Goal: Task Accomplishment & Management: Use online tool/utility

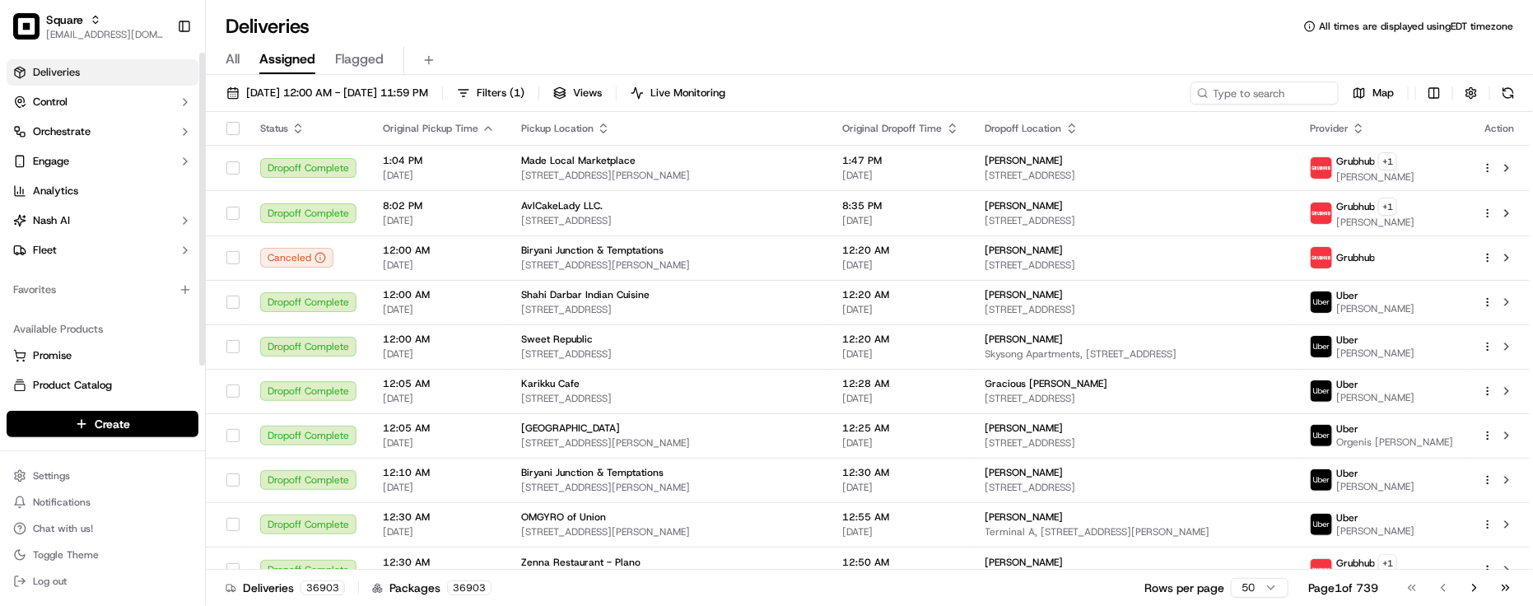
click at [133, 310] on div "Available Products Promise Product Catalog Returns" at bounding box center [102, 372] width 205 height 125
click at [516, 11] on div "Deliveries All times are displayed using EDT timezone All Assigned Flagged 09/0…" at bounding box center [869, 303] width 1327 height 606
click at [371, 21] on div "Deliveries All times are displayed using EDT timezone" at bounding box center [869, 26] width 1327 height 26
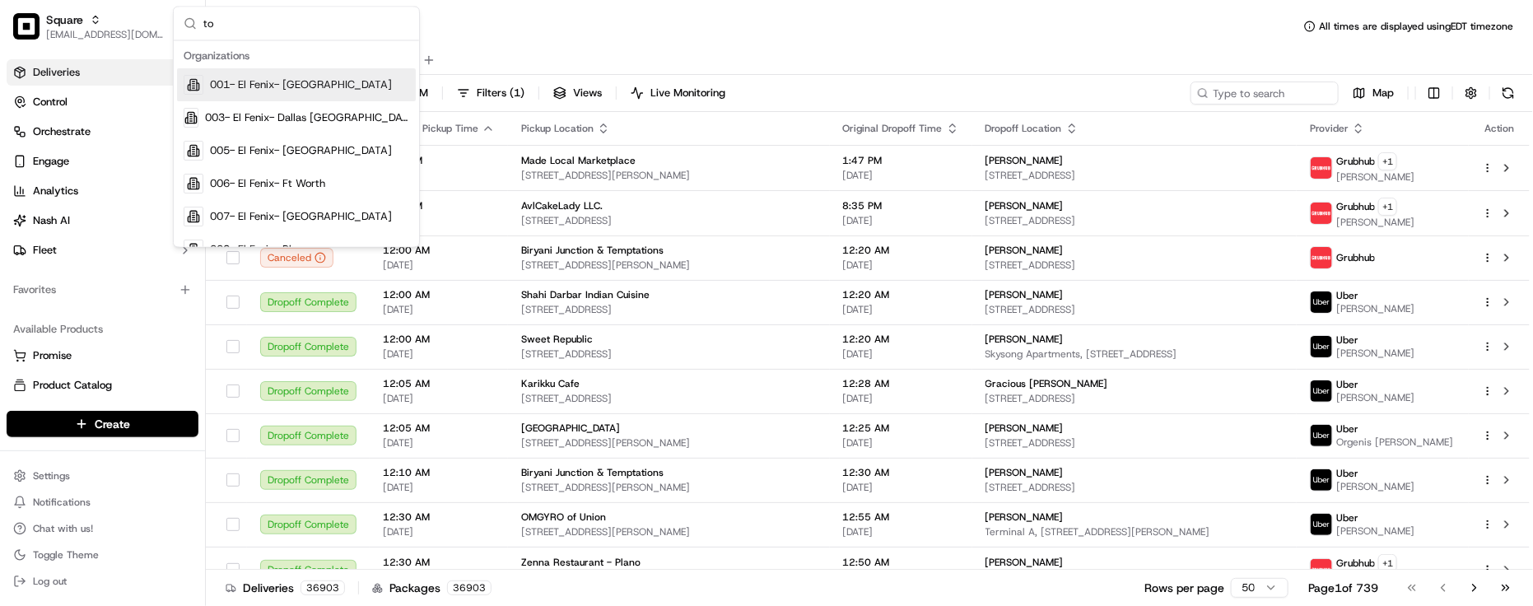
type input "to"
click at [686, 23] on div "Deliveries All times are displayed using EDT timezone" at bounding box center [869, 26] width 1327 height 26
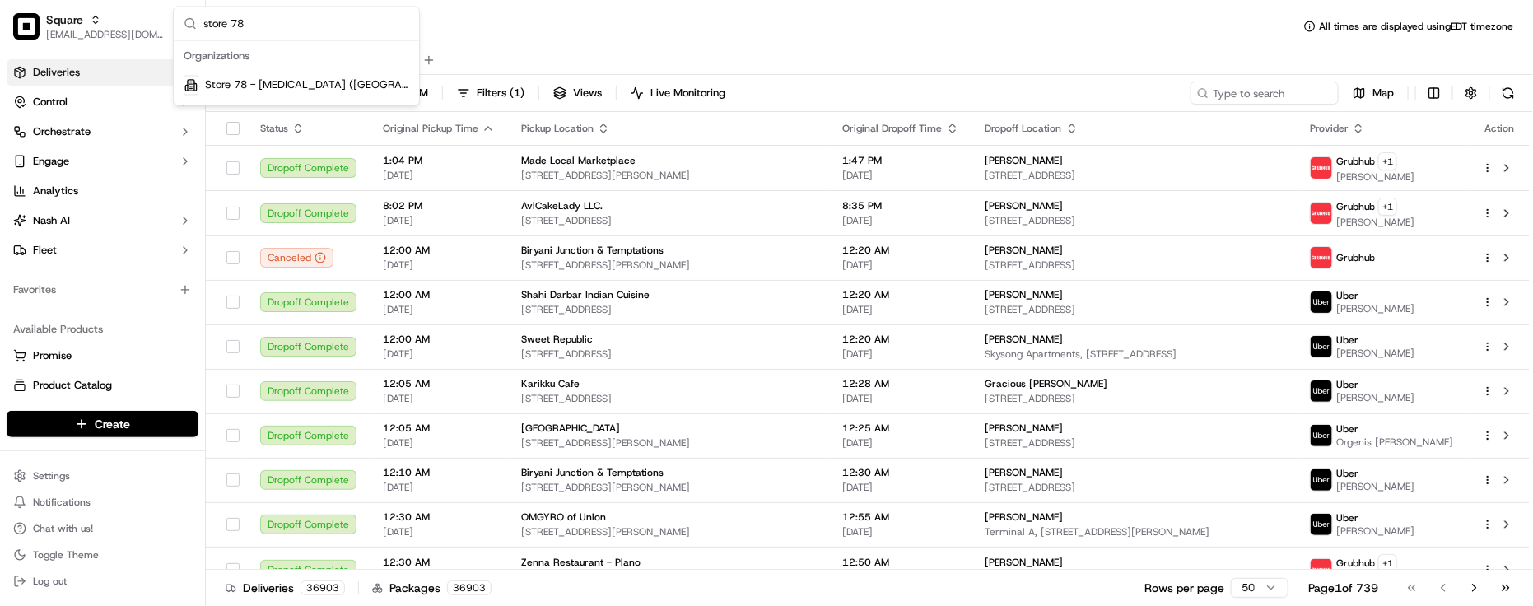
type input "store 78"
click at [371, 81] on span "Store 78 - Doral (FL) (Just Salad)" at bounding box center [307, 85] width 204 height 15
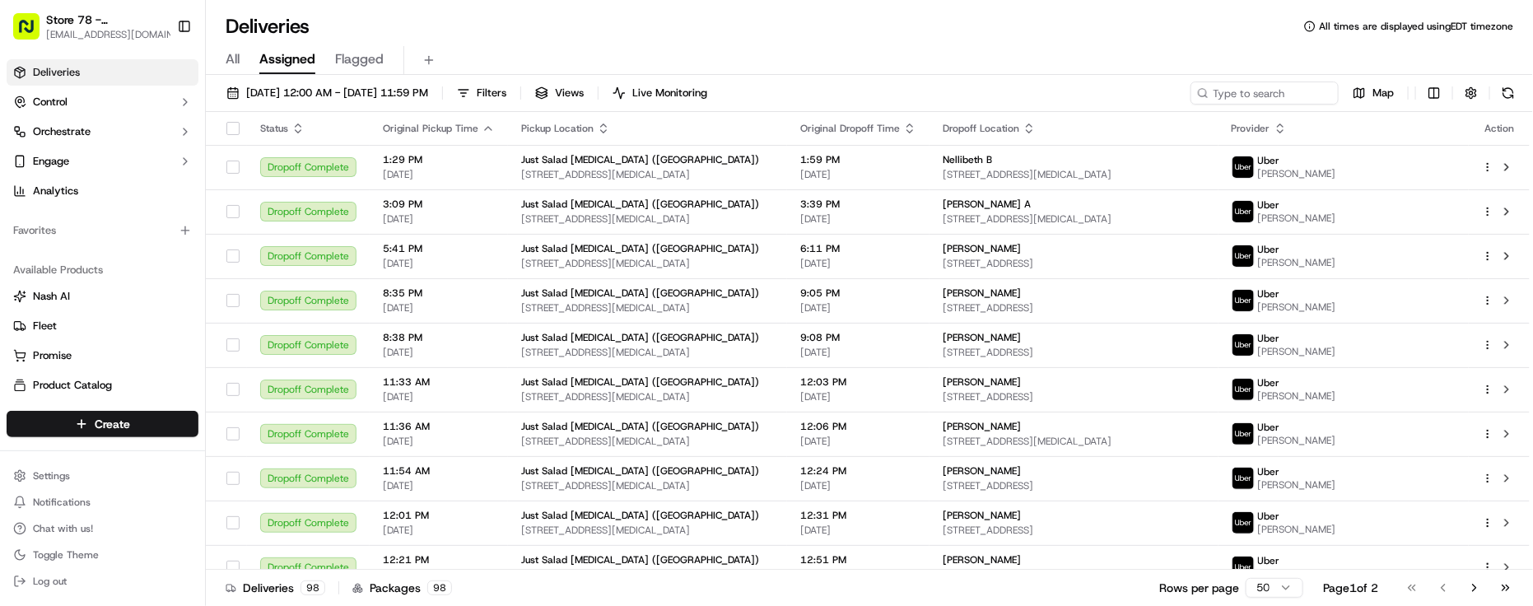
click at [491, 54] on div "All Assigned Flagged" at bounding box center [869, 60] width 1327 height 29
click at [1334, 95] on input at bounding box center [1240, 93] width 198 height 23
paste input "33172"
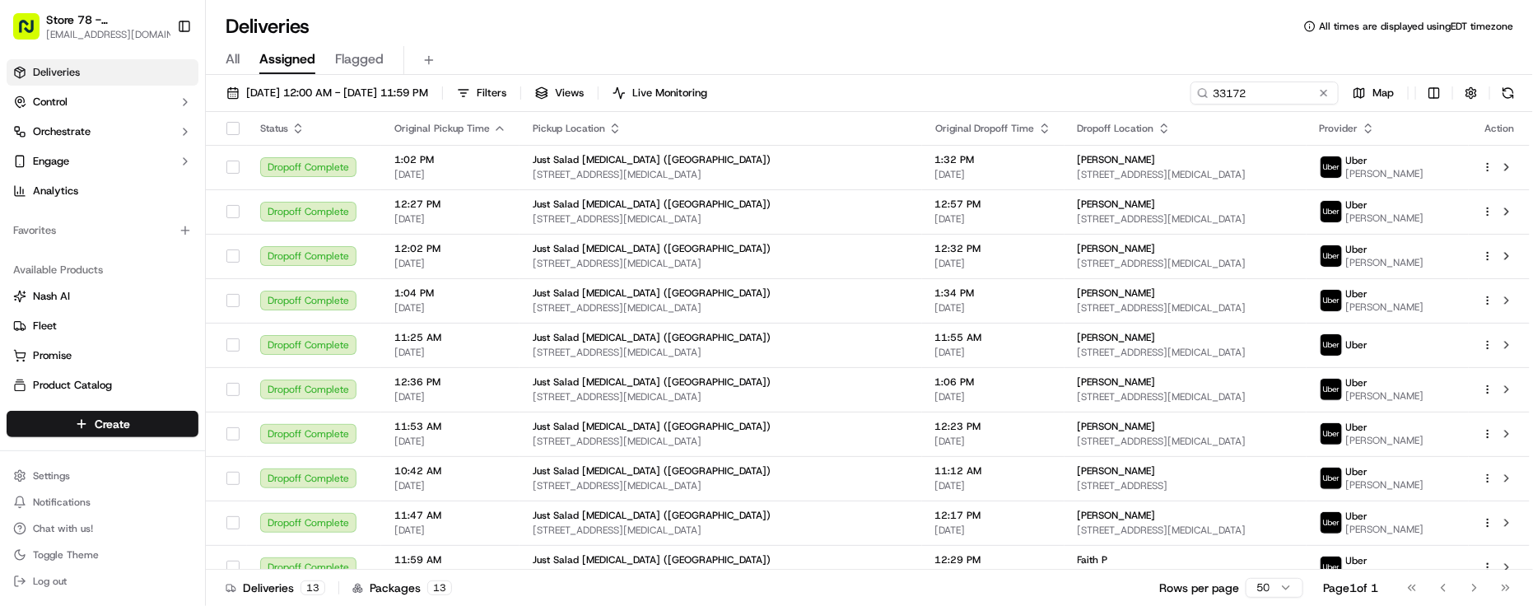
click at [371, 35] on div "Deliveries All times are displayed using EDT timezone" at bounding box center [869, 26] width 1327 height 26
click at [1240, 93] on input "33172" at bounding box center [1240, 93] width 198 height 23
drag, startPoint x: 1270, startPoint y: 91, endPoint x: 978, endPoint y: 93, distance: 291.5
click at [978, 93] on div "09/01/2025 12:00 AM - 09/30/2025 11:59 PM Filters Views Live Monitoring 33172 M…" at bounding box center [869, 97] width 1327 height 30
paste input "Grace"
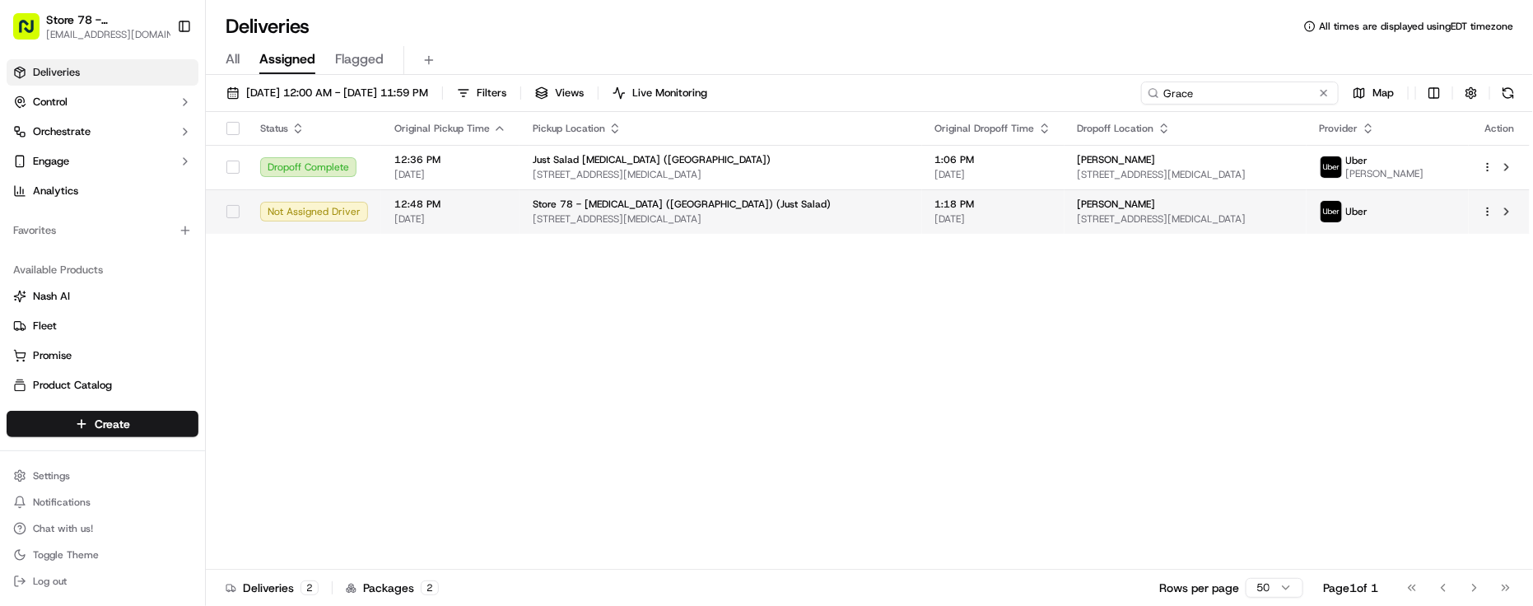
type input "Grace"
click at [1191, 229] on td "Grace M 10490 NW 26th St, Doral, FL 33172, USA" at bounding box center [1186, 211] width 242 height 44
click at [929, 203] on td "1:18 PM 09/17/2025" at bounding box center [993, 211] width 142 height 44
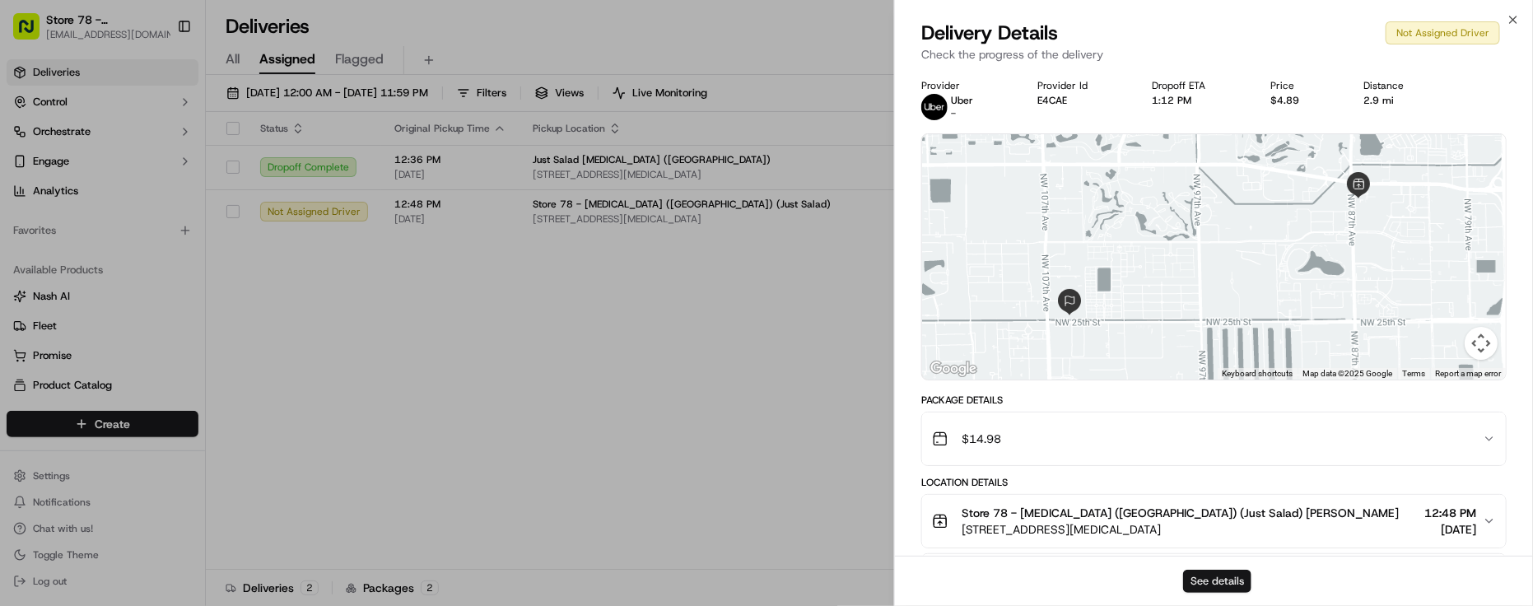
click at [1219, 571] on button "See details" at bounding box center [1217, 581] width 68 height 23
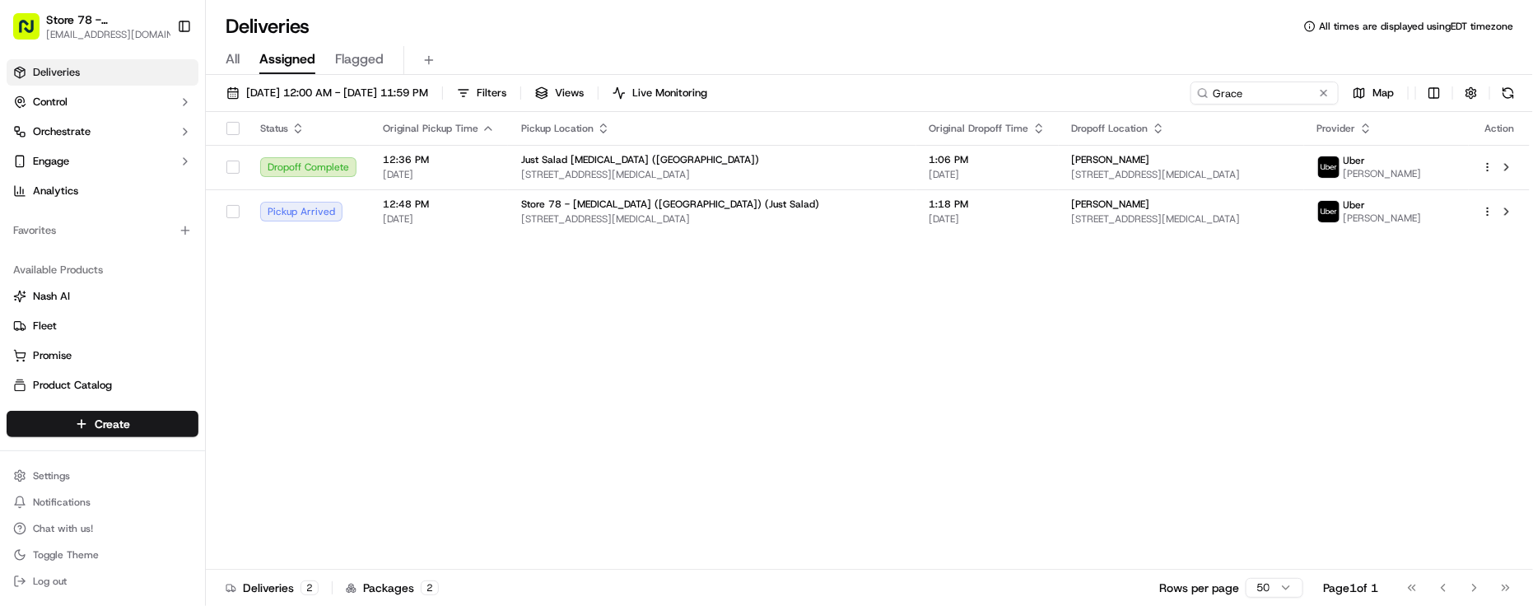
click at [340, 404] on div "Status Original Pickup Time Pickup Location Original Dropoff Time Dropoff Locat…" at bounding box center [868, 341] width 1324 height 458
click at [820, 330] on div "Status Original Pickup Time Pickup Location Original Dropoff Time Dropoff Locat…" at bounding box center [868, 341] width 1324 height 458
click at [1213, 299] on div "Status Original Pickup Time Pickup Location Original Dropoff Time Dropoff Locat…" at bounding box center [868, 341] width 1324 height 458
click at [96, 26] on span "Store 78 - Doral (FL) (Just Salad)" at bounding box center [107, 20] width 122 height 16
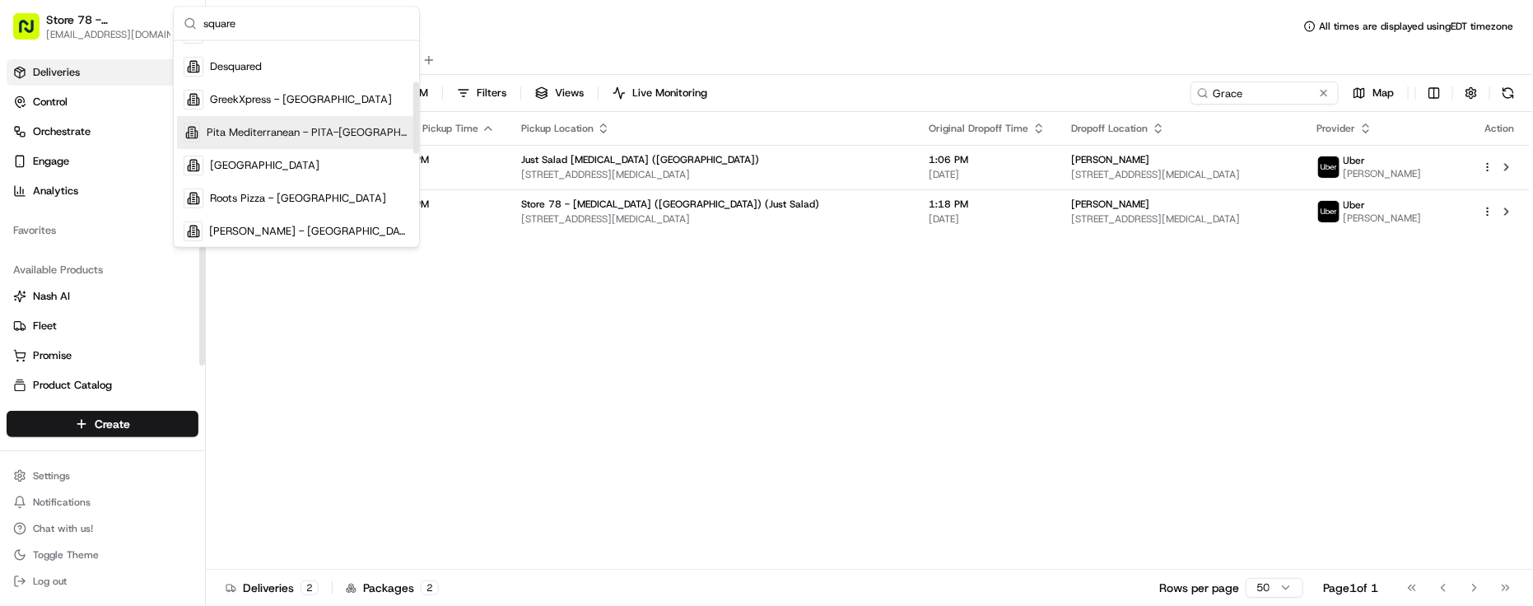
scroll to position [206, 0]
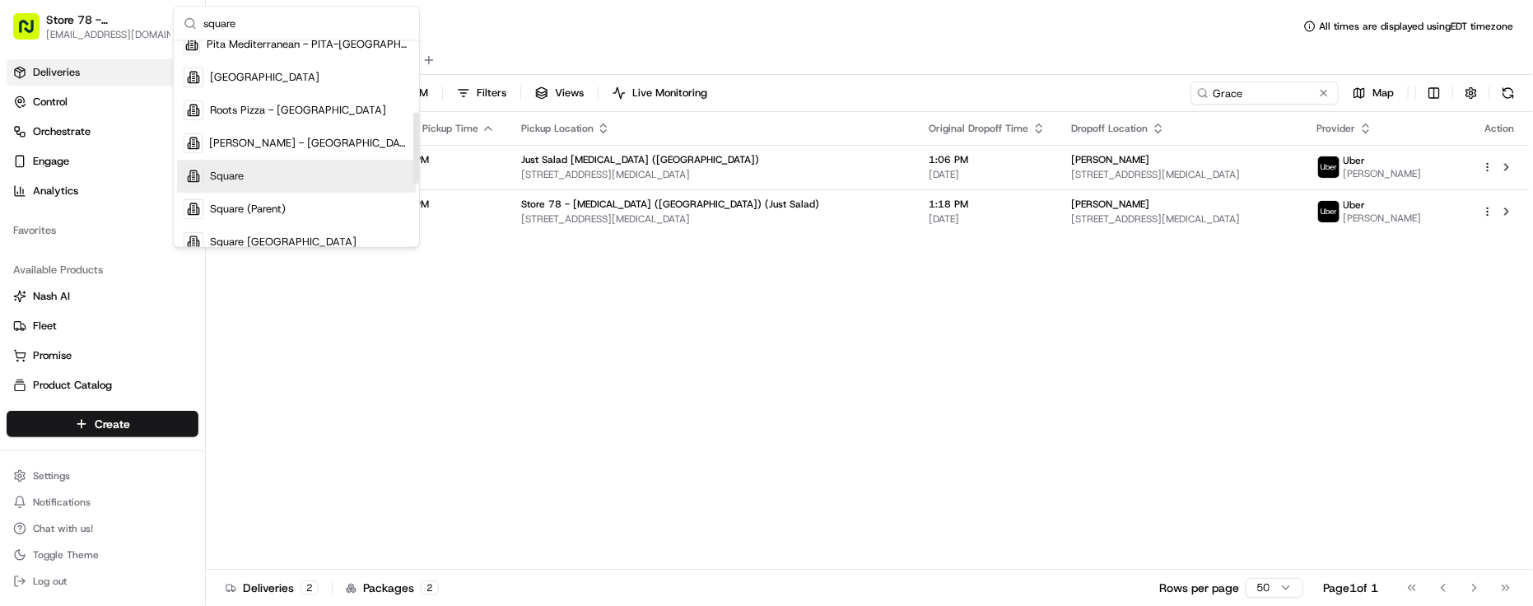
type input "square"
click at [249, 170] on div "Square" at bounding box center [296, 176] width 239 height 33
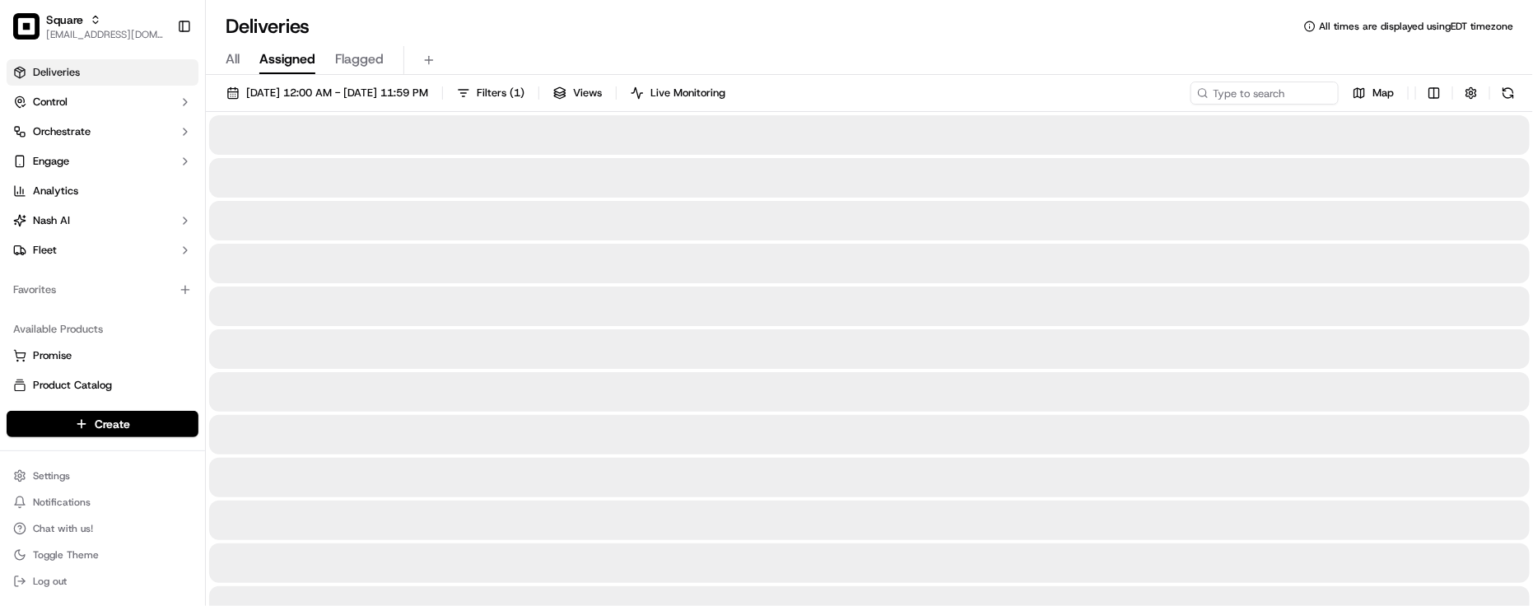
click at [738, 48] on div "All Assigned Flagged" at bounding box center [869, 60] width 1327 height 29
click at [346, 92] on span "09/01/2025 12:00 AM - 09/30/2025 11:59 PM" at bounding box center [337, 93] width 182 height 15
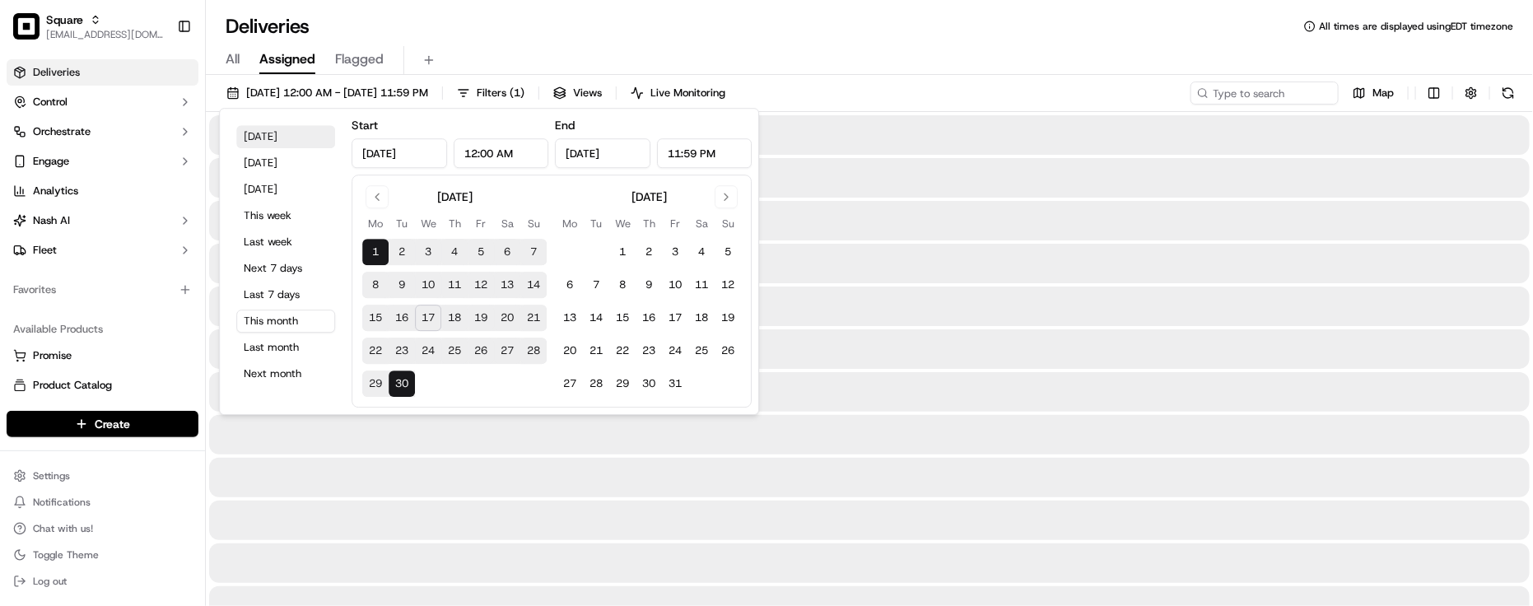
click at [297, 133] on button "Today" at bounding box center [285, 136] width 99 height 23
type input "Sep 17, 2025"
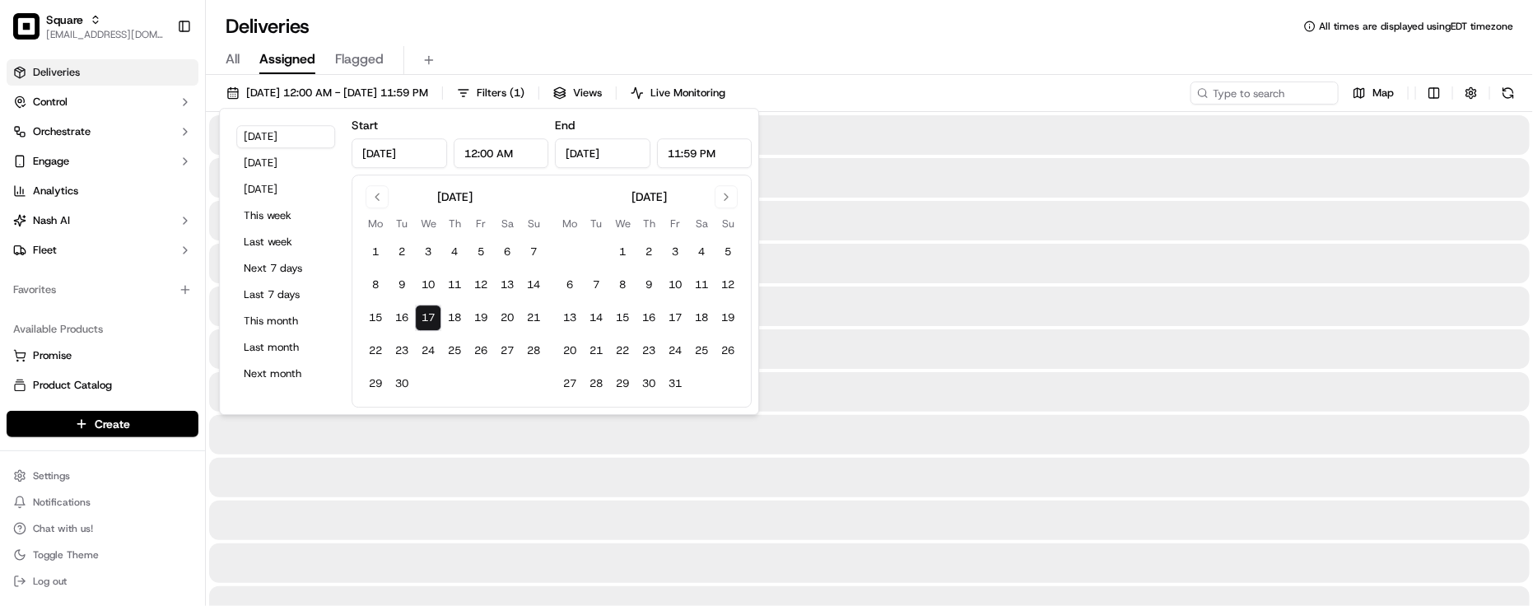
click at [664, 31] on div "Deliveries All times are displayed using EDT timezone" at bounding box center [869, 26] width 1327 height 26
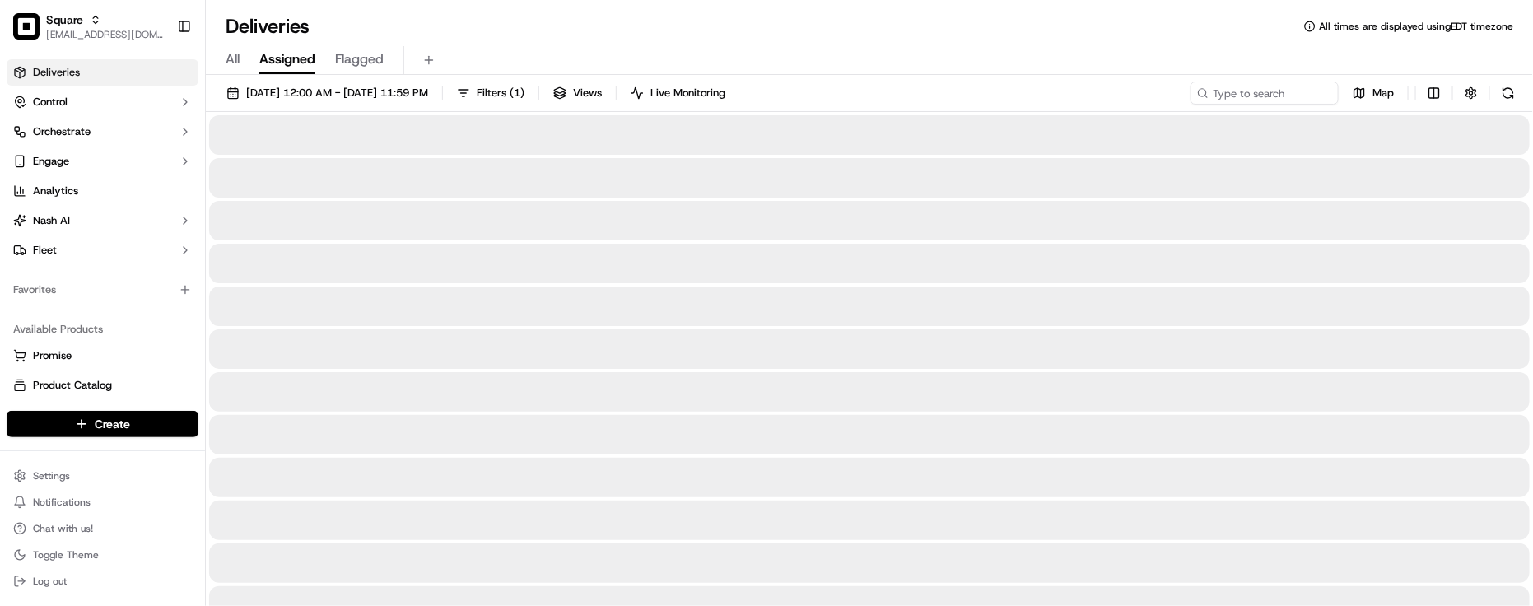
click at [665, 29] on div "Deliveries All times are displayed using EDT timezone" at bounding box center [869, 26] width 1327 height 26
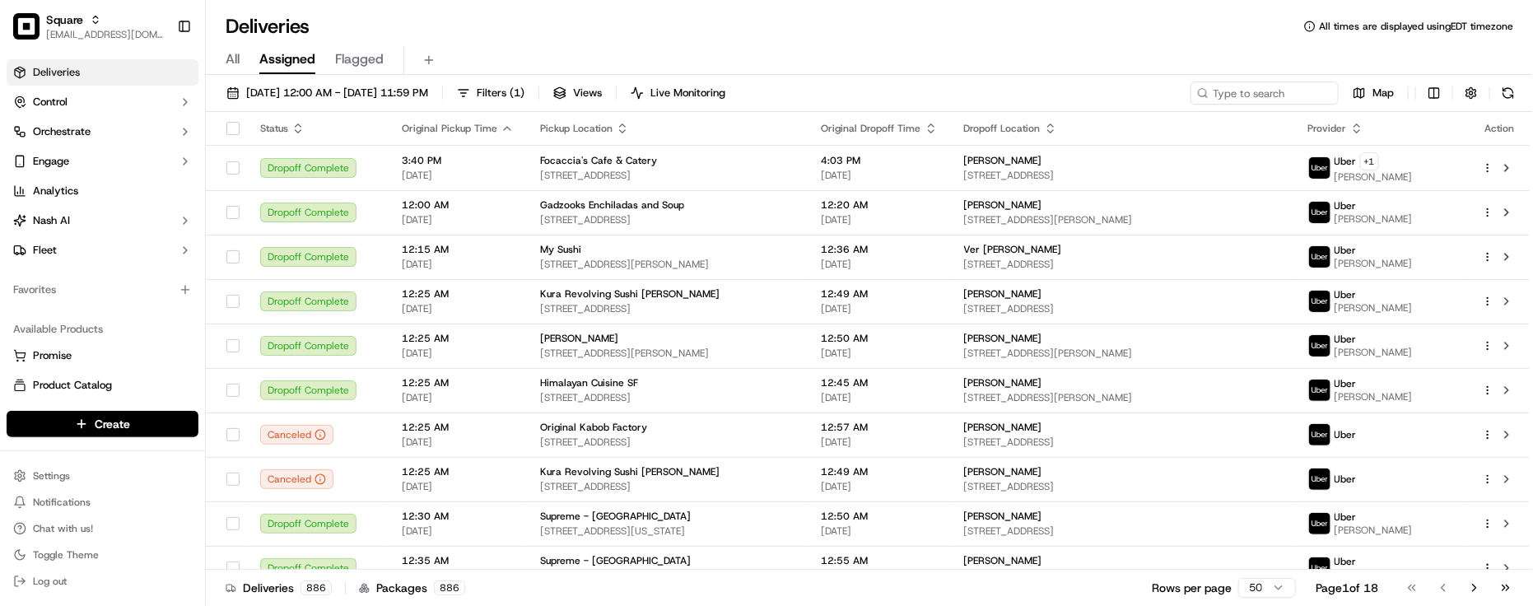
click at [665, 29] on div "Deliveries All times are displayed using EDT timezone" at bounding box center [869, 26] width 1327 height 26
click at [359, 31] on div "Deliveries All times are displayed using EDT timezone" at bounding box center [869, 26] width 1327 height 26
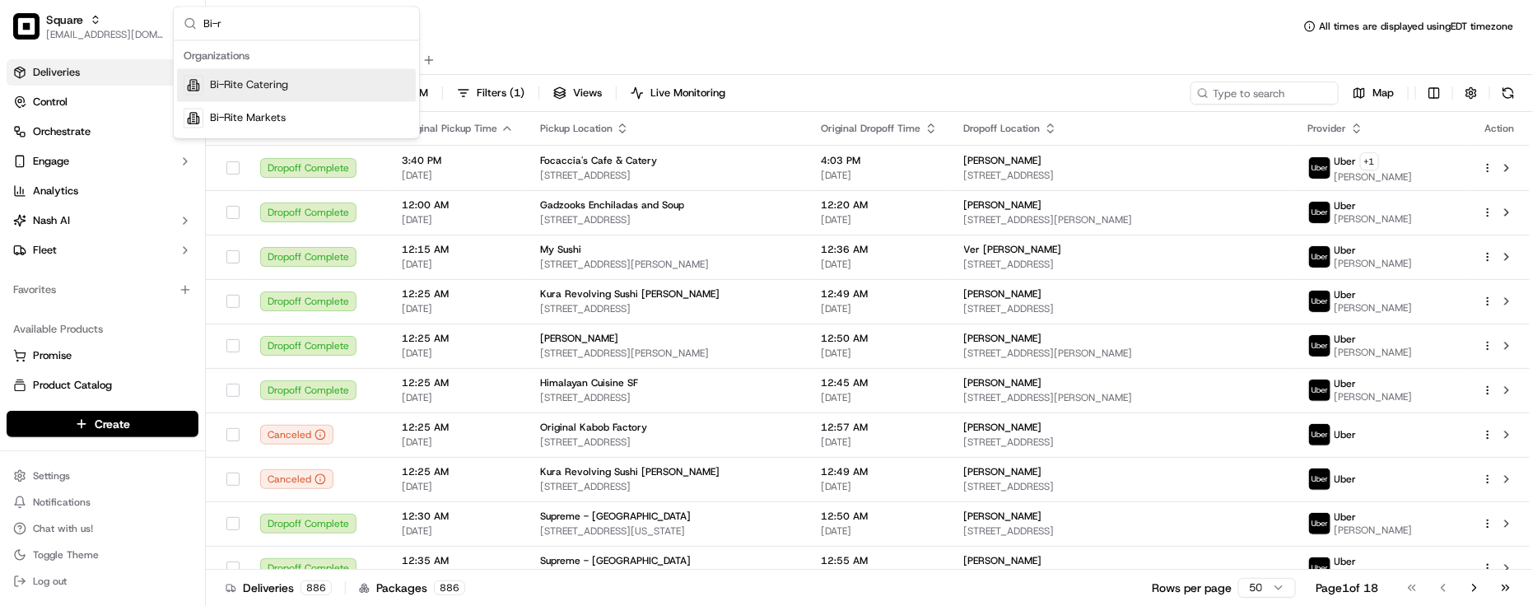
type input "Bi-r"
click at [278, 91] on span "Bi-Rite Catering" at bounding box center [249, 85] width 78 height 15
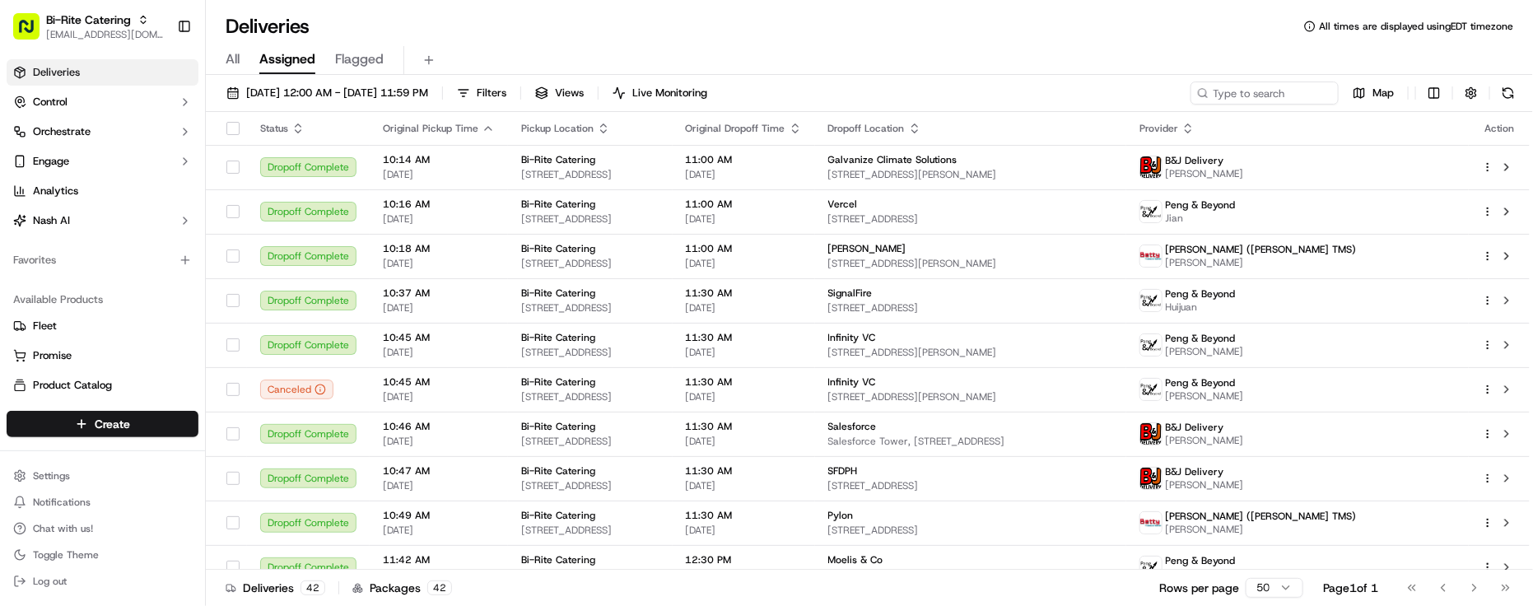
click at [1235, 62] on div "All Assigned Flagged" at bounding box center [869, 60] width 1327 height 29
click at [1274, 93] on input at bounding box center [1240, 93] width 198 height 23
paste input "73950"
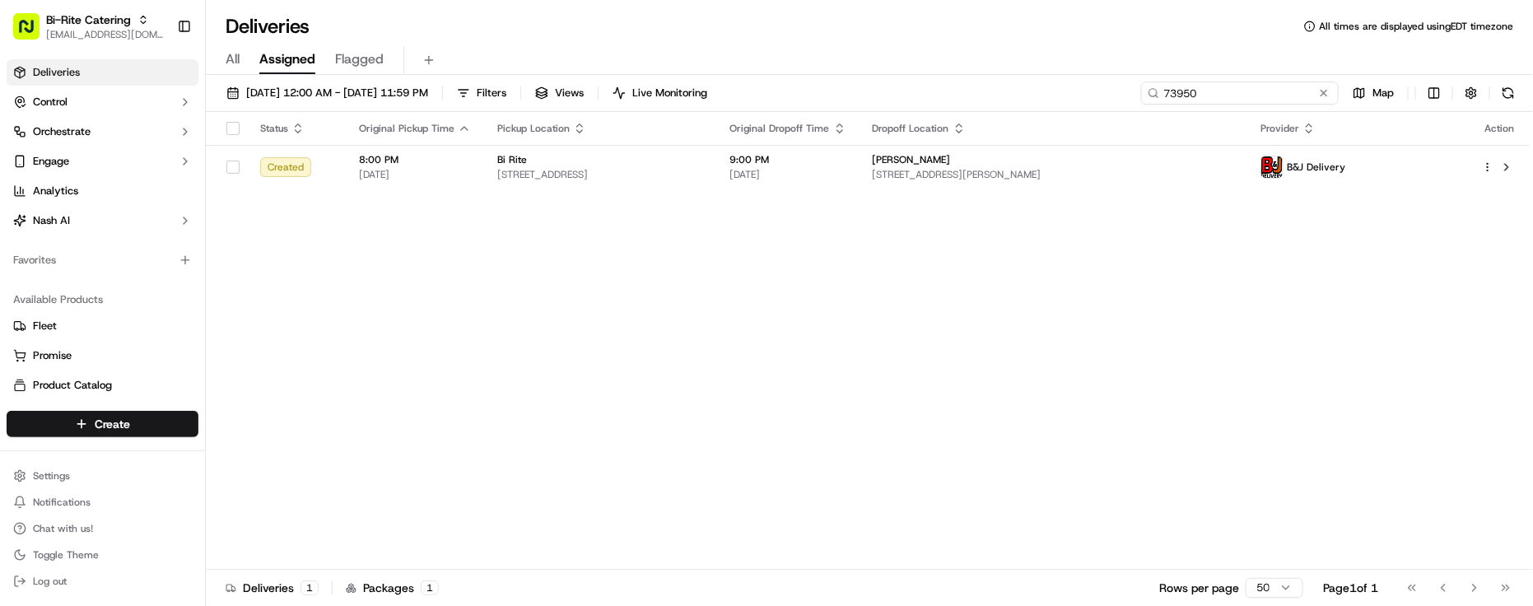
type input "73950"
click at [531, 298] on div "Status Original Pickup Time Pickup Location Original Dropoff Time Dropoff Locat…" at bounding box center [868, 341] width 1324 height 458
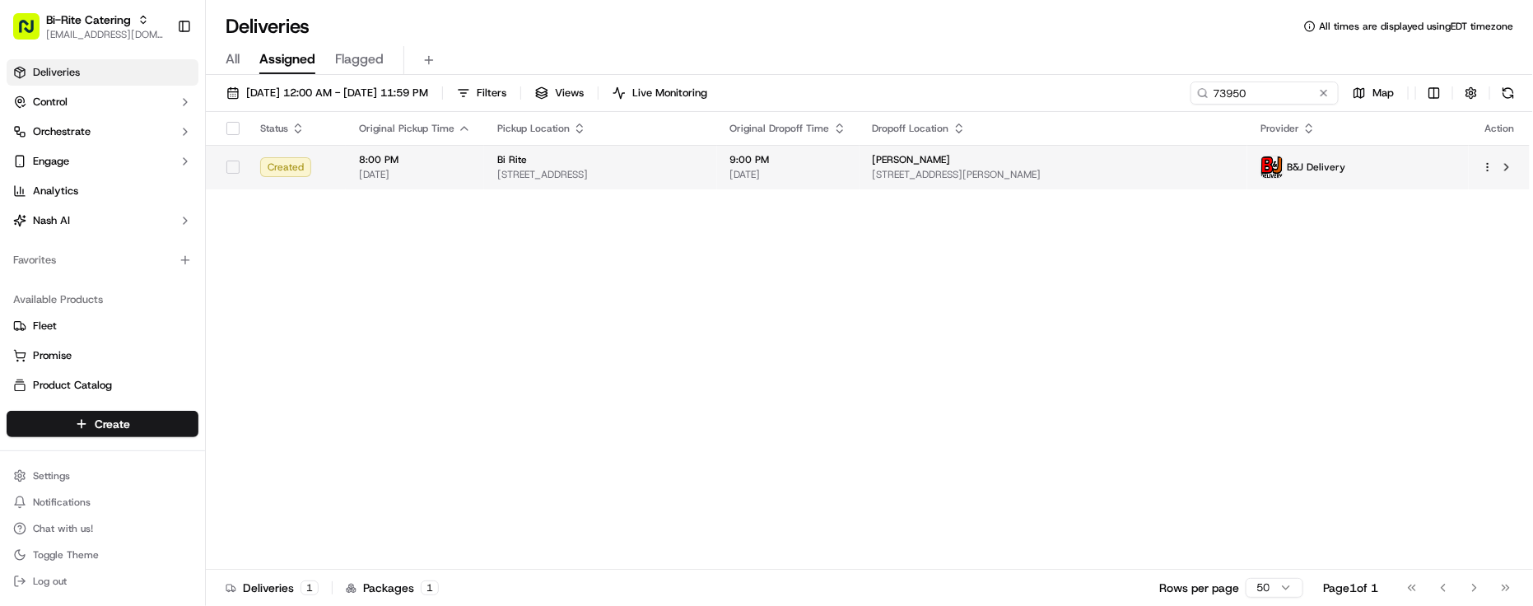
click at [717, 182] on td "Bi Rite 1970 Innes Ave, San Francisco, CA 94124, USA" at bounding box center [600, 167] width 233 height 44
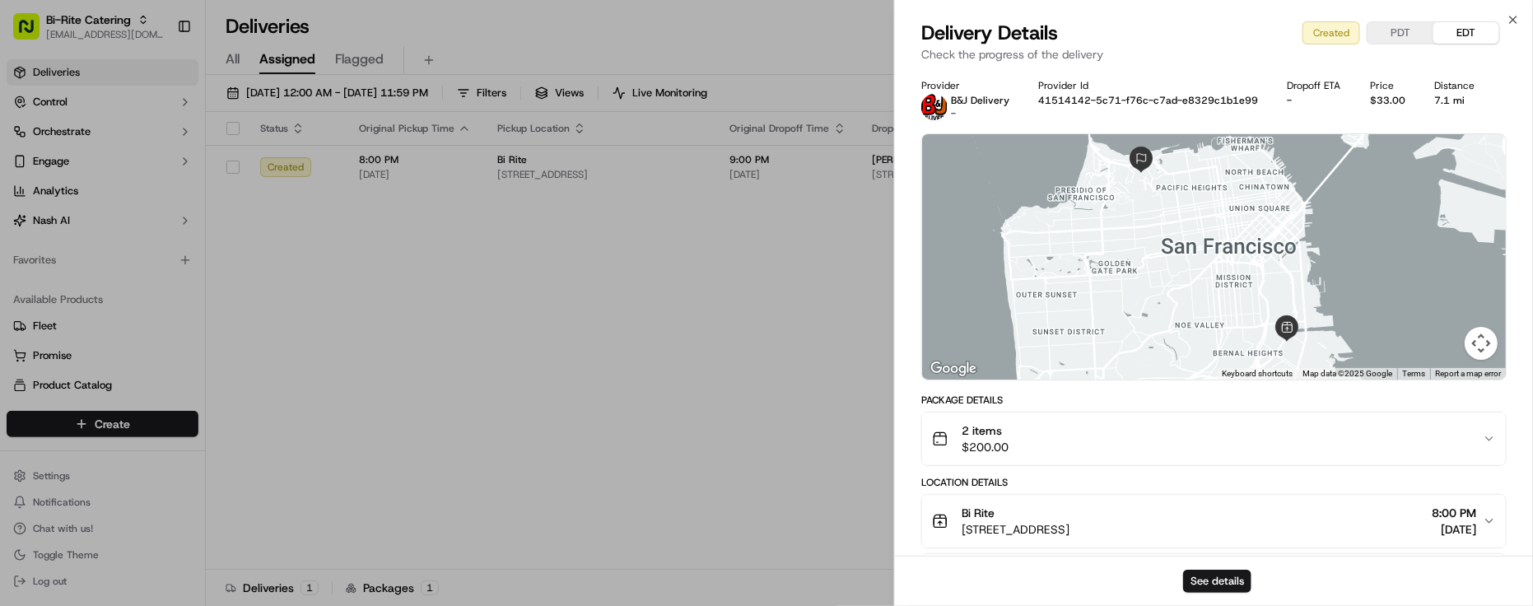
click at [1206, 565] on div "See details" at bounding box center [1214, 581] width 638 height 50
click at [1187, 576] on button "See details" at bounding box center [1217, 581] width 68 height 23
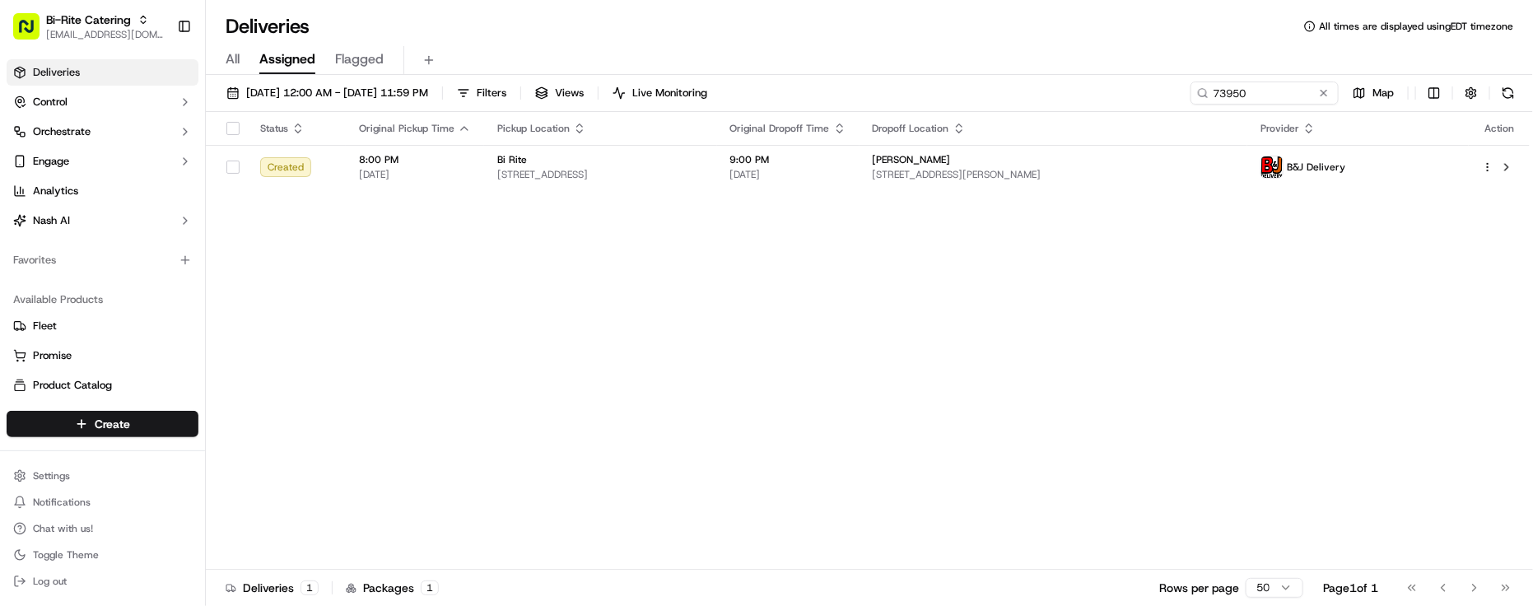
click at [903, 342] on div "Status Original Pickup Time Pickup Location Original Dropoff Time Dropoff Locat…" at bounding box center [868, 341] width 1324 height 458
click at [945, 338] on div "Status Original Pickup Time Pickup Location Original Dropoff Time Dropoff Locat…" at bounding box center [868, 341] width 1324 height 458
click at [1037, 31] on div "Deliveries All times are displayed using EDT timezone" at bounding box center [869, 26] width 1327 height 26
click at [883, 401] on div "Status Original Pickup Time Pickup Location Original Dropoff Time Dropoff Locat…" at bounding box center [868, 341] width 1324 height 458
click at [892, 420] on div "Status Original Pickup Time Pickup Location Original Dropoff Time Dropoff Locat…" at bounding box center [868, 341] width 1324 height 458
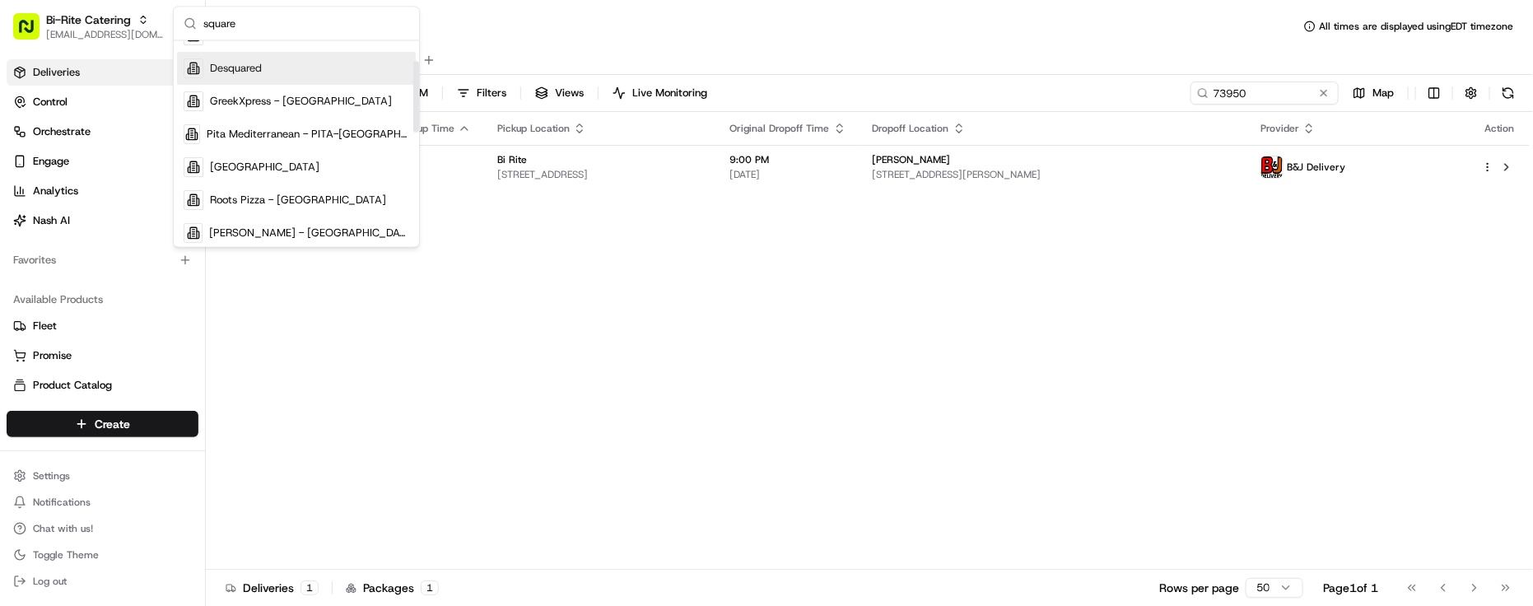
scroll to position [206, 0]
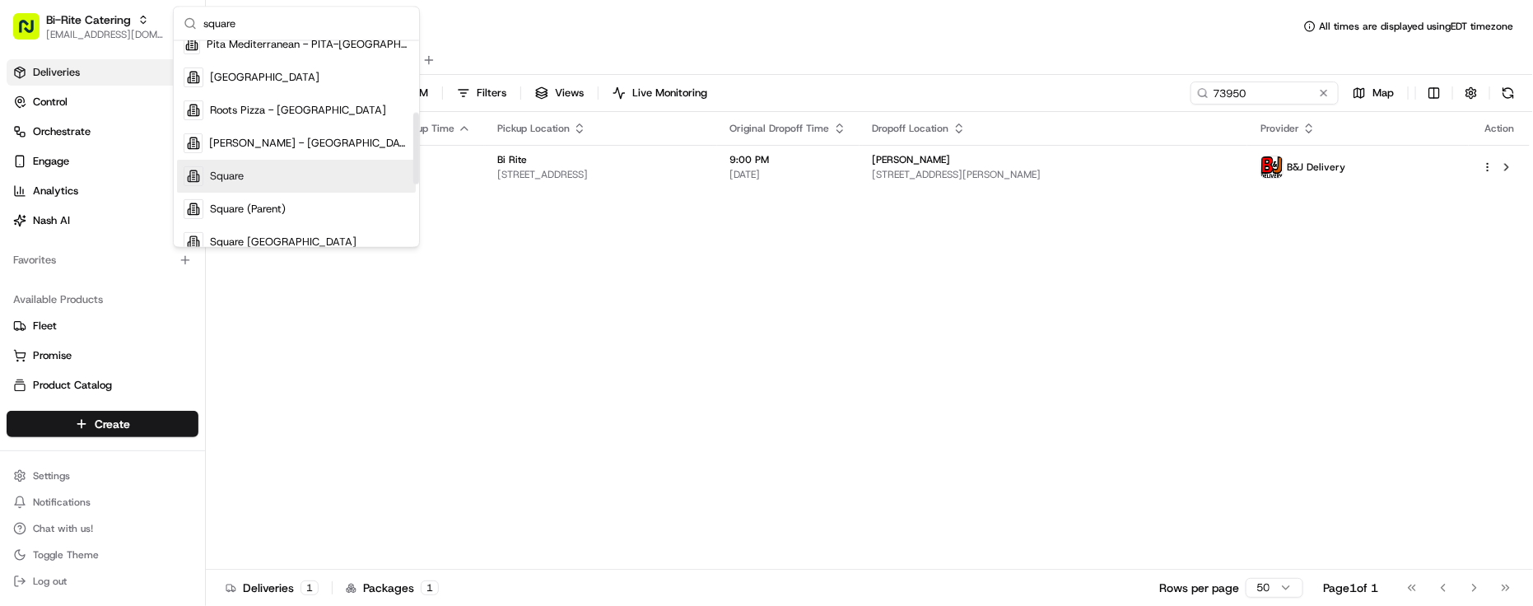
type input "square"
click at [301, 170] on div "Square" at bounding box center [296, 176] width 239 height 33
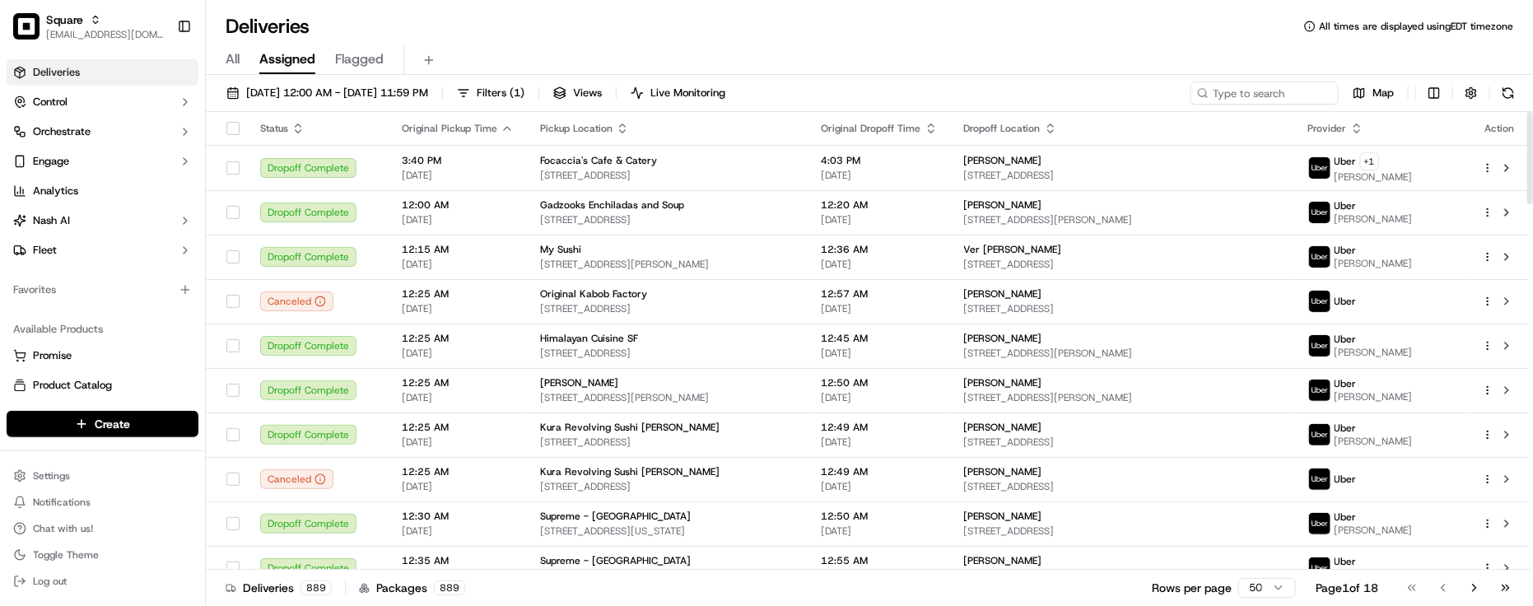
click at [366, 22] on div "Deliveries All times are displayed using EDT timezone" at bounding box center [869, 26] width 1327 height 26
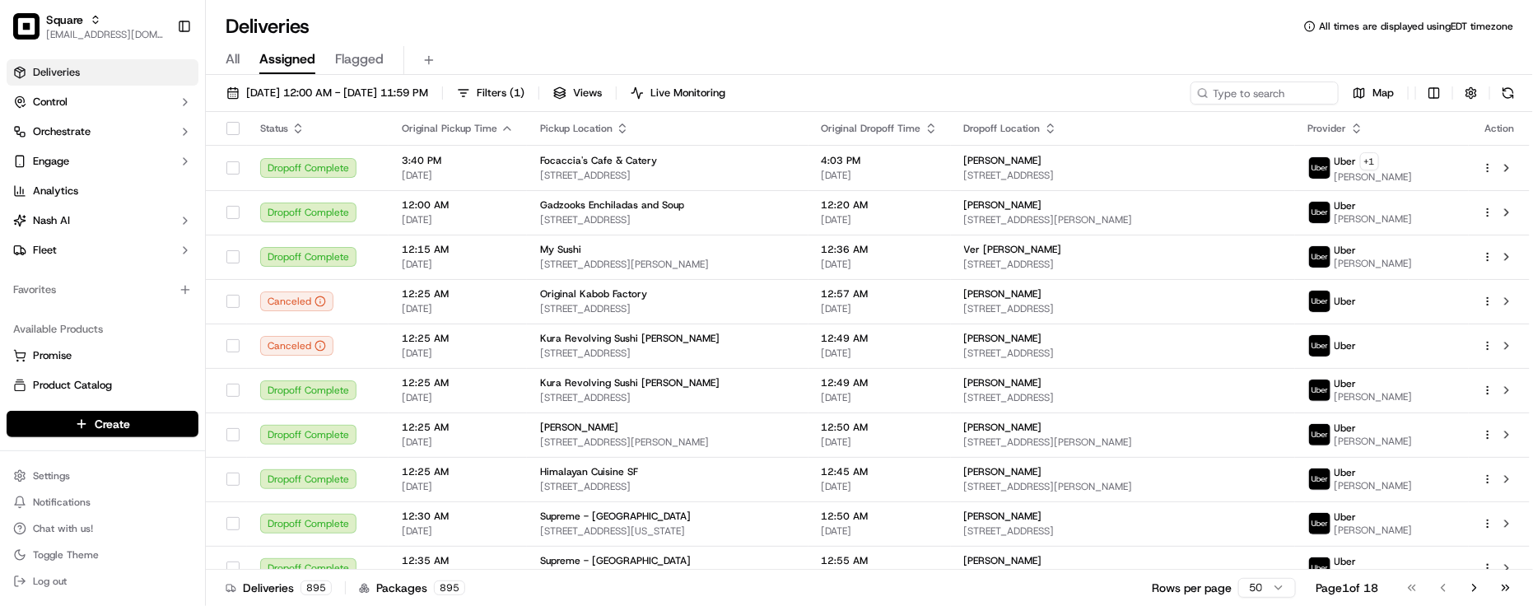
click at [379, 11] on div "Deliveries All times are displayed using EDT timezone All Assigned Flagged 09/1…" at bounding box center [869, 303] width 1327 height 606
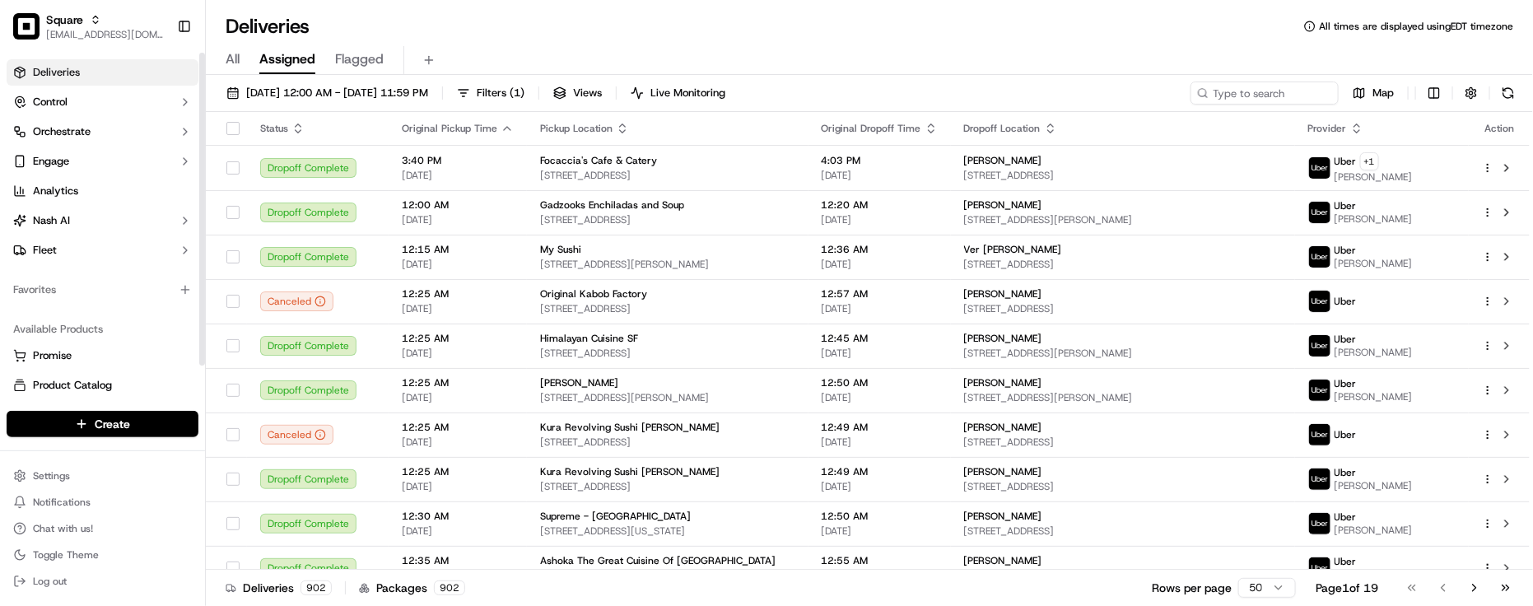
click at [149, 310] on div "Available Products Promise Product Catalog Returns" at bounding box center [102, 372] width 205 height 125
click at [354, 18] on div "Deliveries All times are displayed using EDT timezone" at bounding box center [869, 26] width 1327 height 26
click at [1258, 91] on input at bounding box center [1240, 93] width 198 height 23
paste input "9873509"
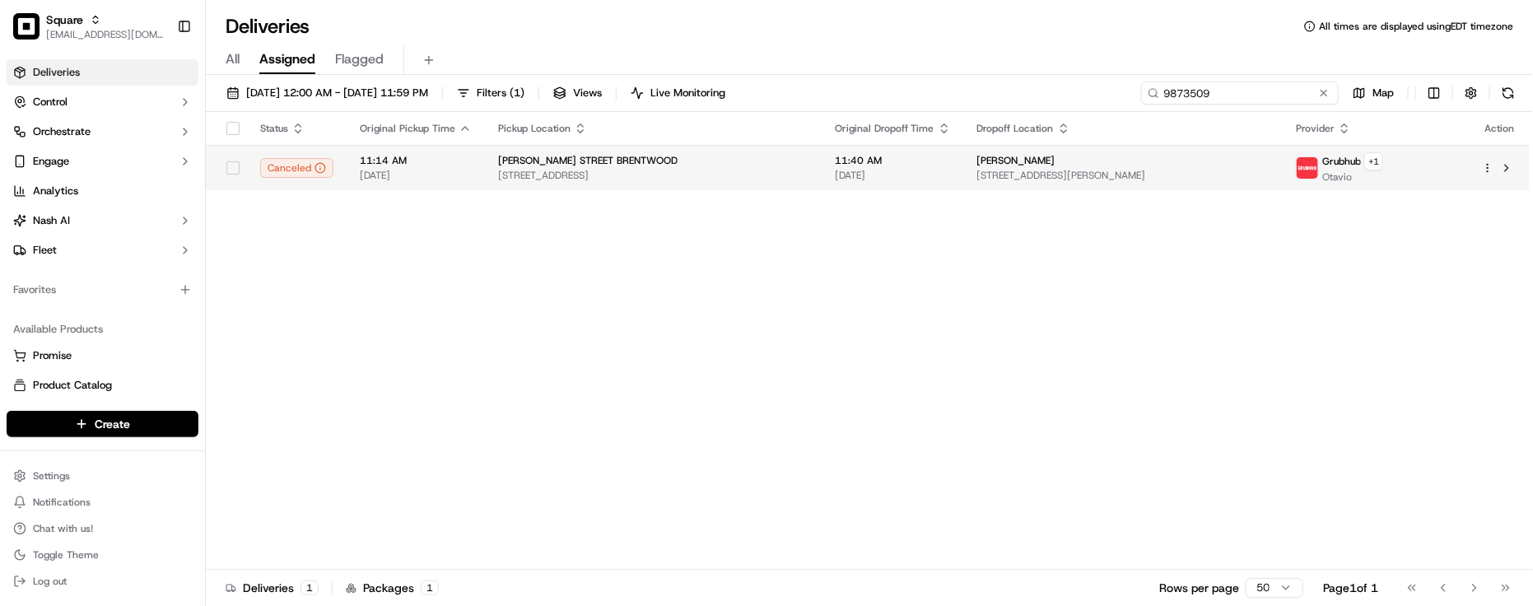
type input "9873509"
click at [791, 175] on span "11702 Barrington Ct, Los Angeles, CA 90049, USA" at bounding box center [653, 175] width 310 height 13
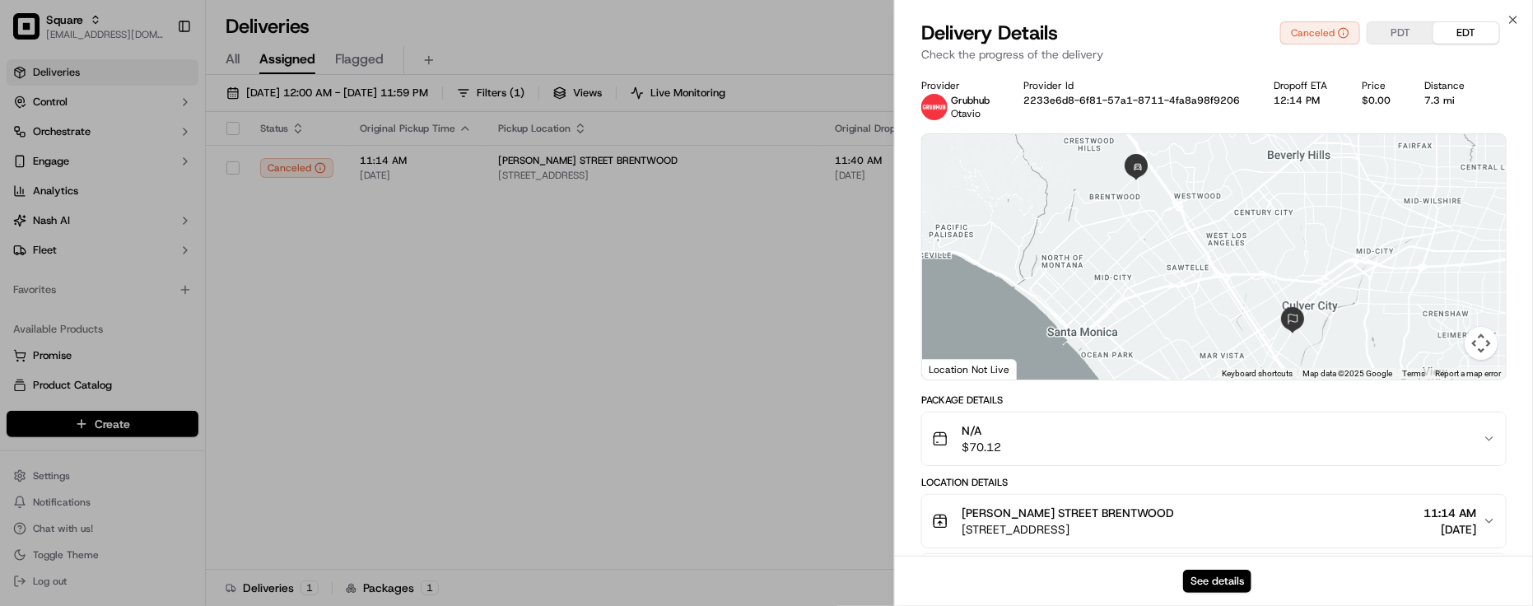
click at [1182, 585] on div "See details" at bounding box center [1214, 581] width 638 height 50
click at [1195, 590] on button "See details" at bounding box center [1217, 581] width 68 height 23
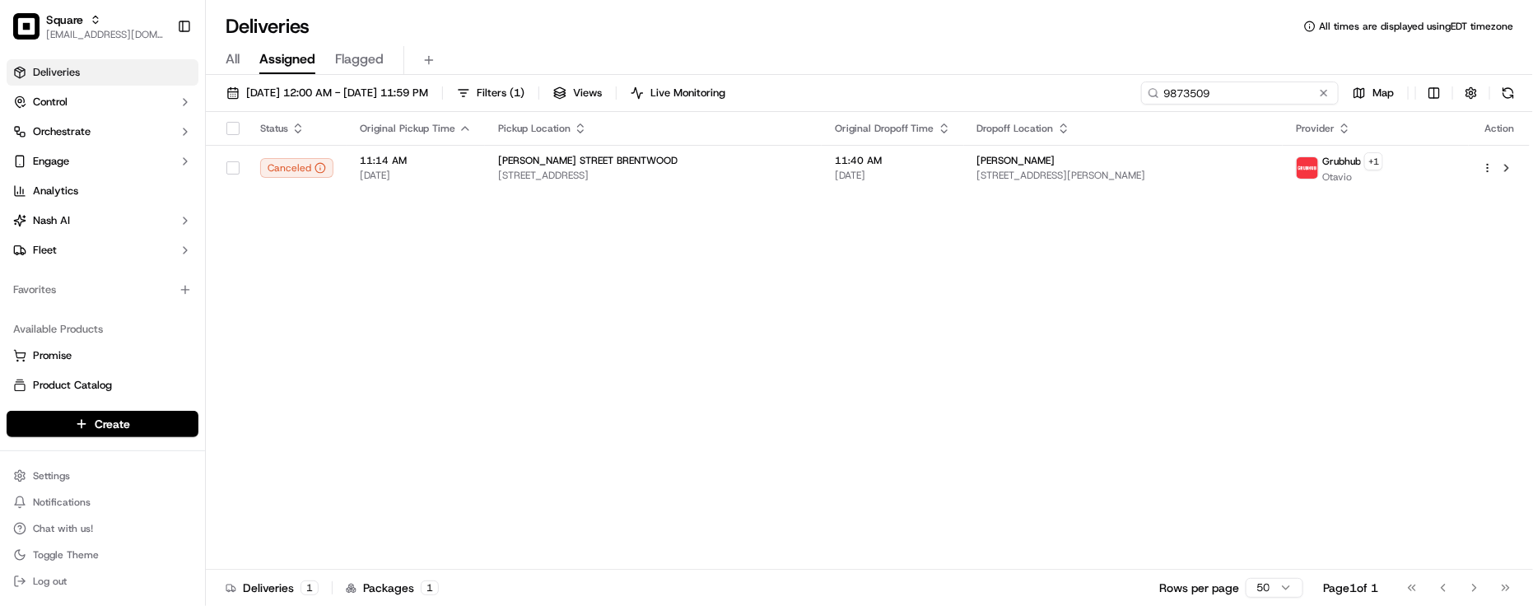
click at [1320, 82] on input "9873509" at bounding box center [1240, 93] width 198 height 23
click at [1317, 96] on button at bounding box center [1324, 93] width 16 height 16
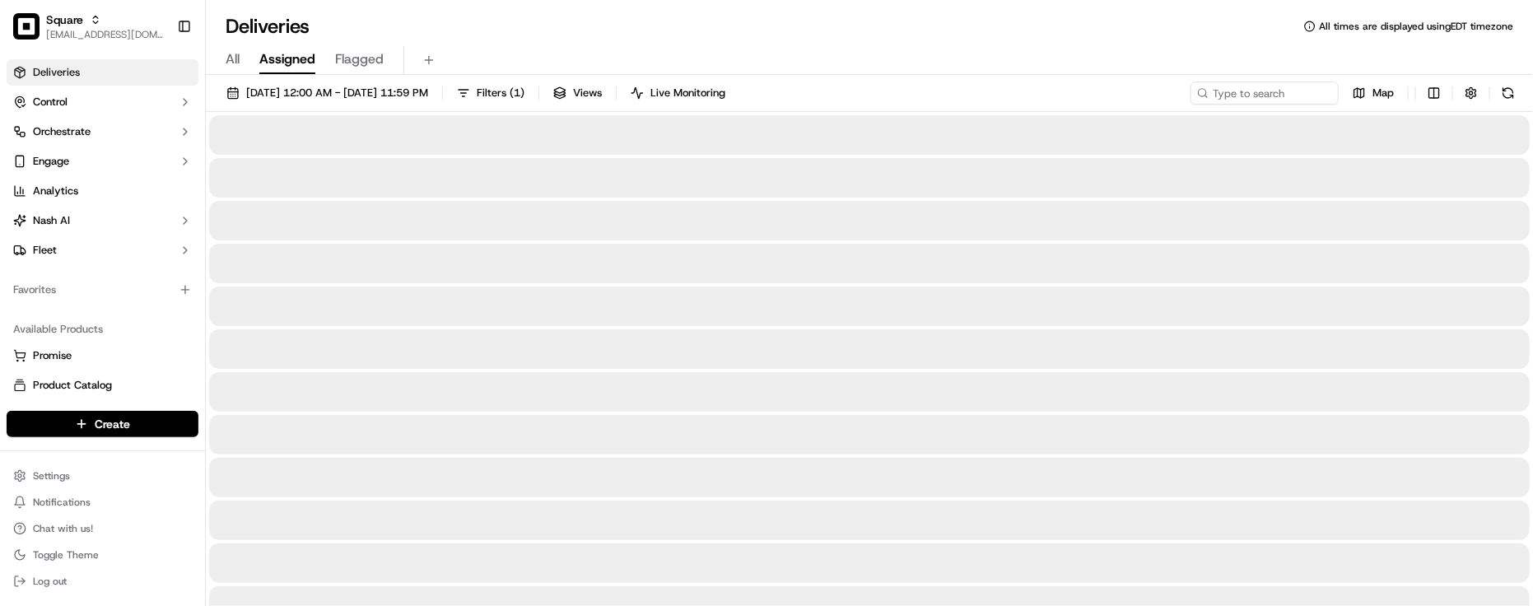
click at [1167, 56] on div "All Assigned Flagged" at bounding box center [869, 60] width 1327 height 29
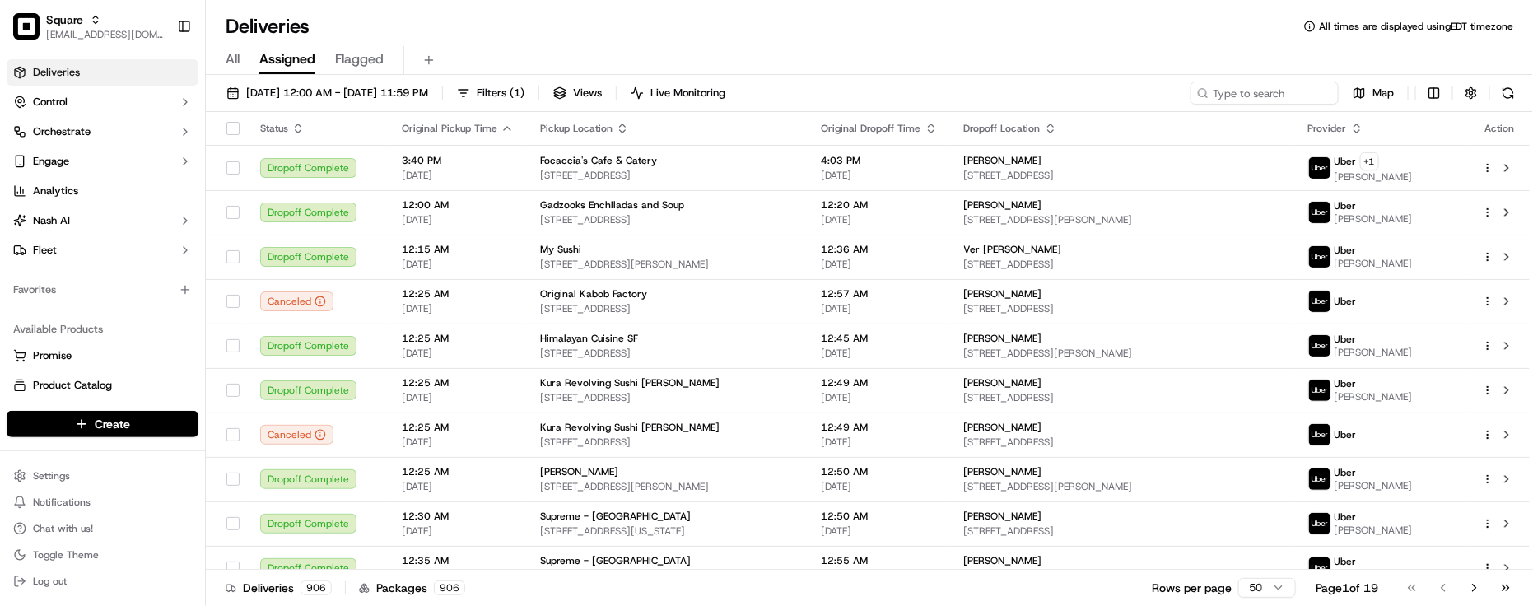
click at [496, 31] on div "Deliveries All times are displayed using EDT timezone" at bounding box center [869, 26] width 1327 height 26
click at [1247, 93] on input at bounding box center [1240, 93] width 198 height 23
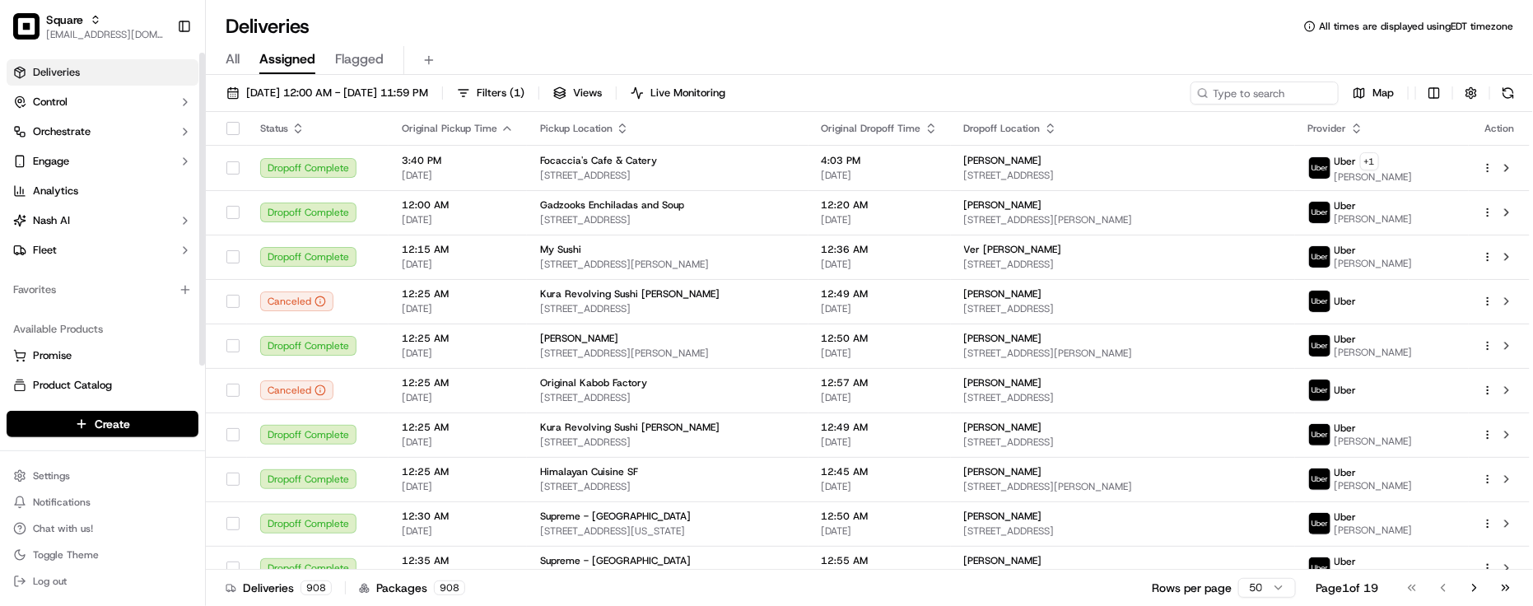
click at [159, 327] on div "Available Products" at bounding box center [103, 329] width 192 height 26
click at [1258, 84] on input at bounding box center [1240, 93] width 198 height 23
paste input "8458351"
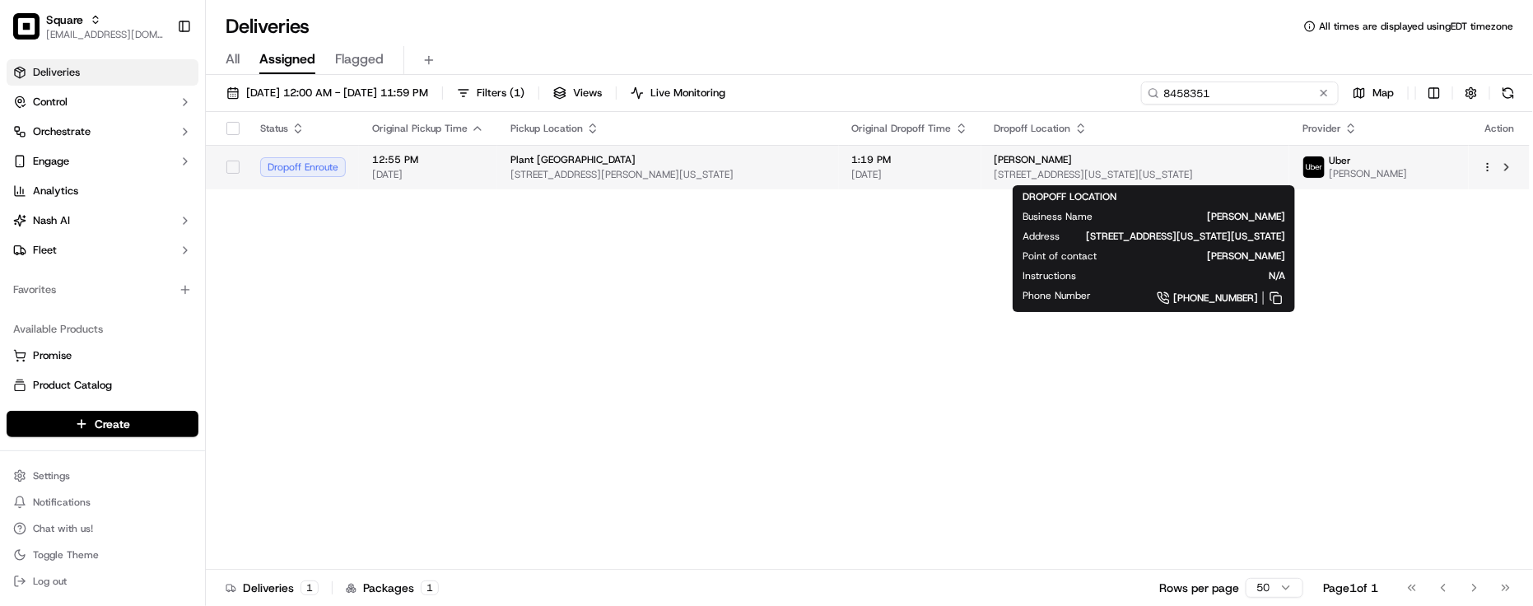
type input "8458351"
click at [1014, 178] on span "[STREET_ADDRESS][US_STATE][US_STATE]" at bounding box center [1136, 174] width 282 height 13
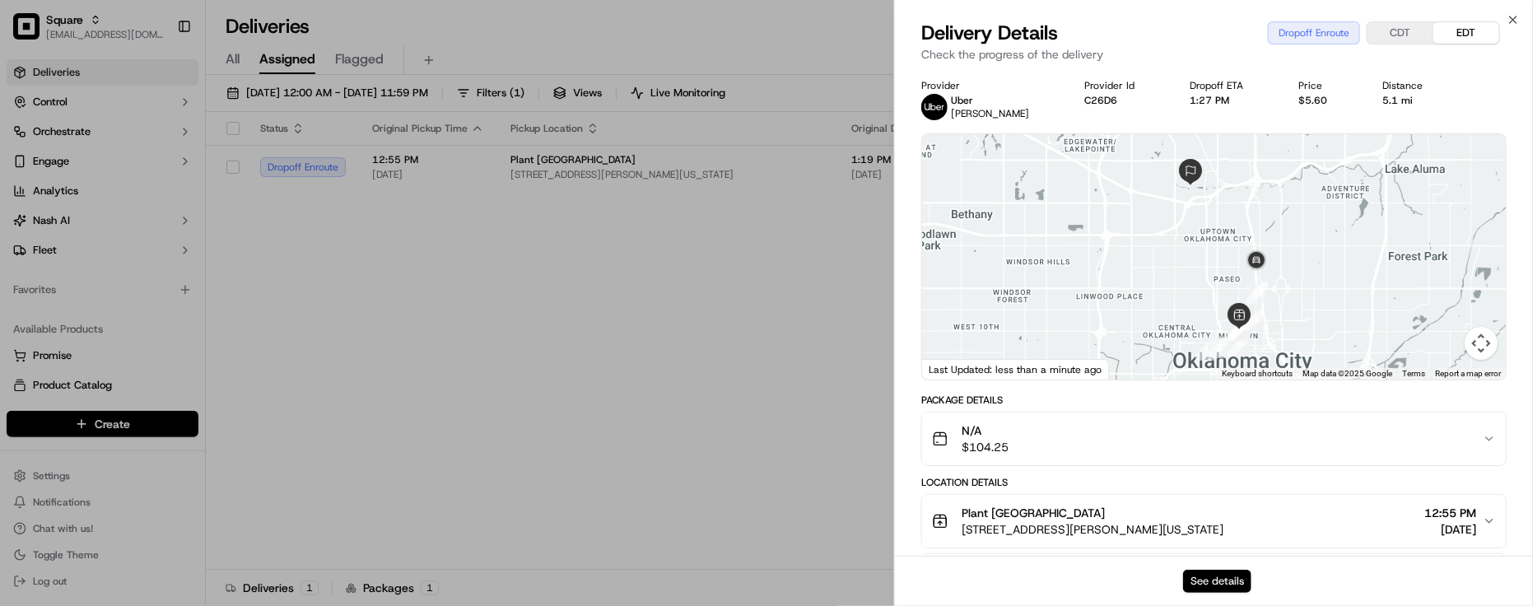
click at [1232, 582] on button "See details" at bounding box center [1217, 581] width 68 height 23
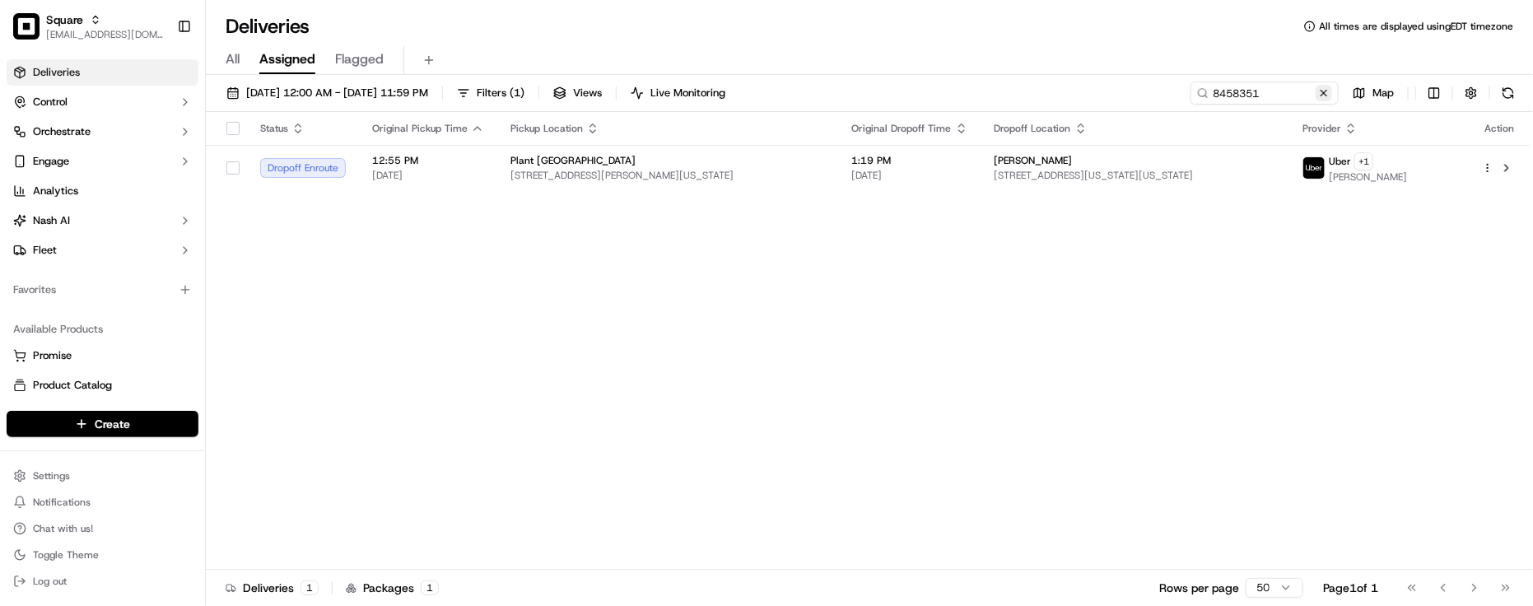
click at [1319, 97] on button at bounding box center [1324, 93] width 16 height 16
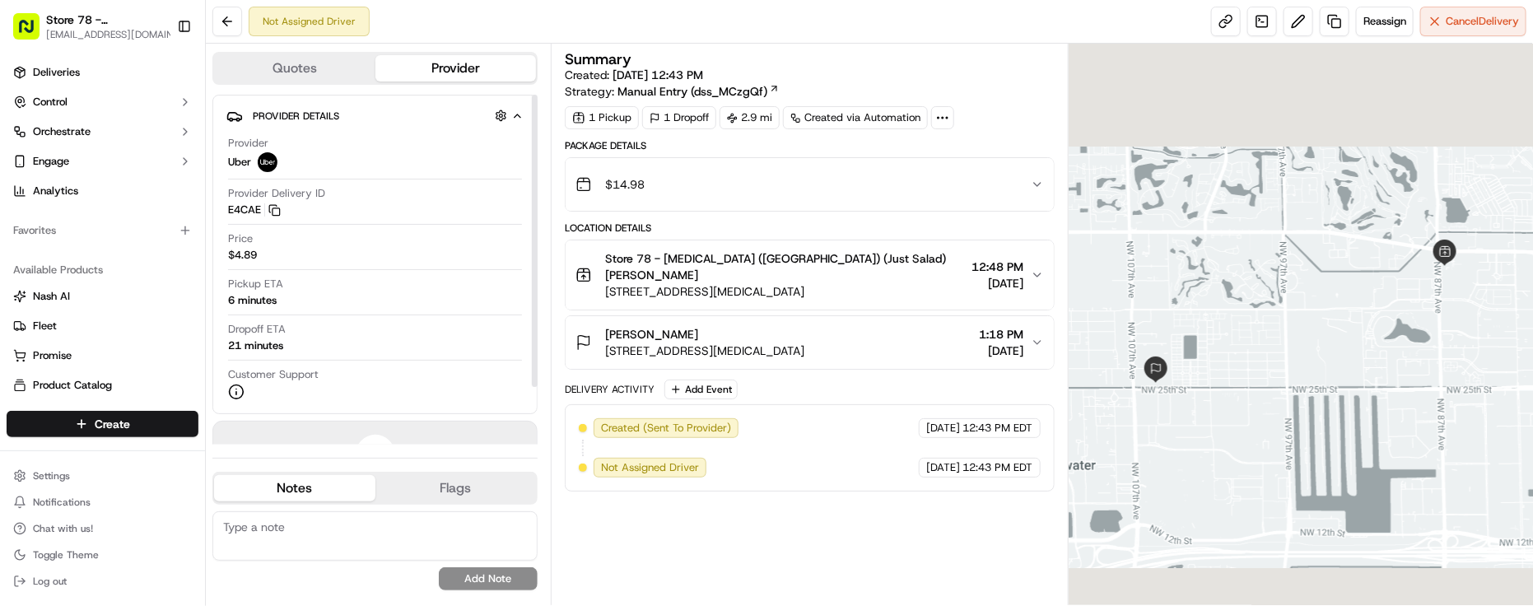
click at [443, 19] on div "Not Assigned Driver Reassign Cancel Delivery" at bounding box center [869, 22] width 1327 height 44
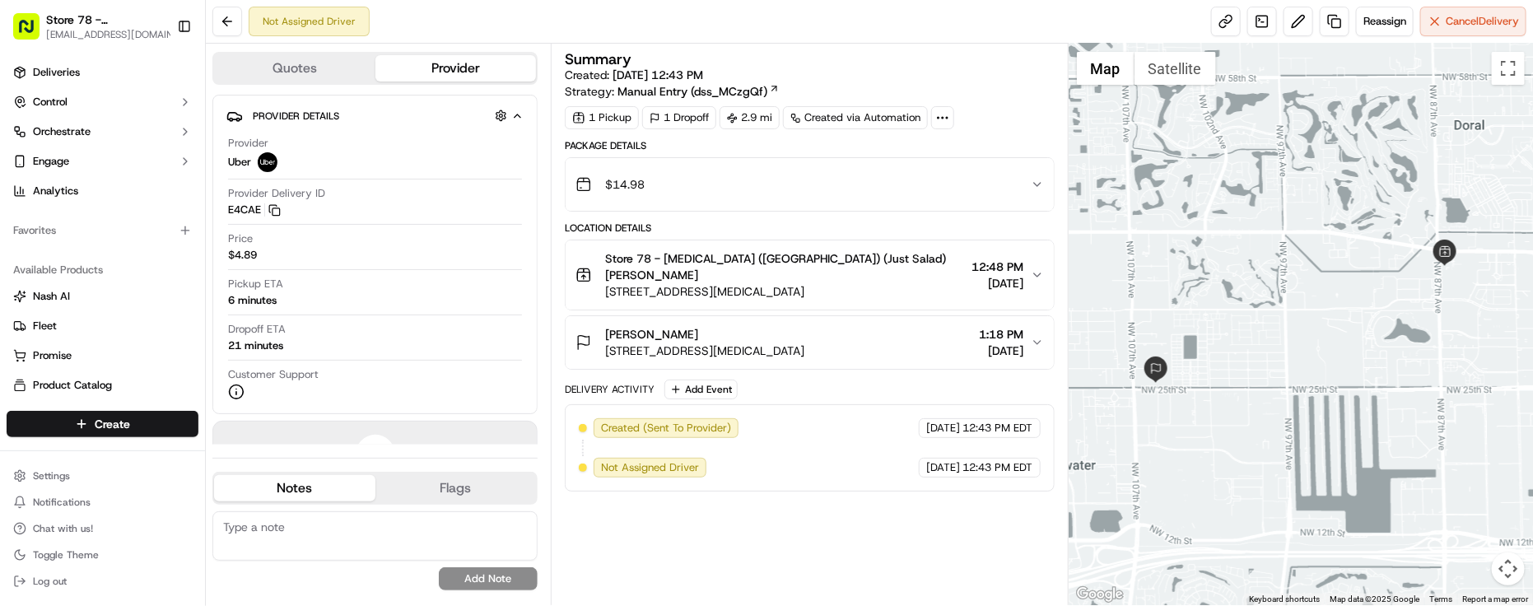
click at [822, 496] on div "Summary Created: 09/17/2025 12:43 PM Strategy: Manual Entry (dss_MCzgQf) 1 Pick…" at bounding box center [810, 324] width 490 height 545
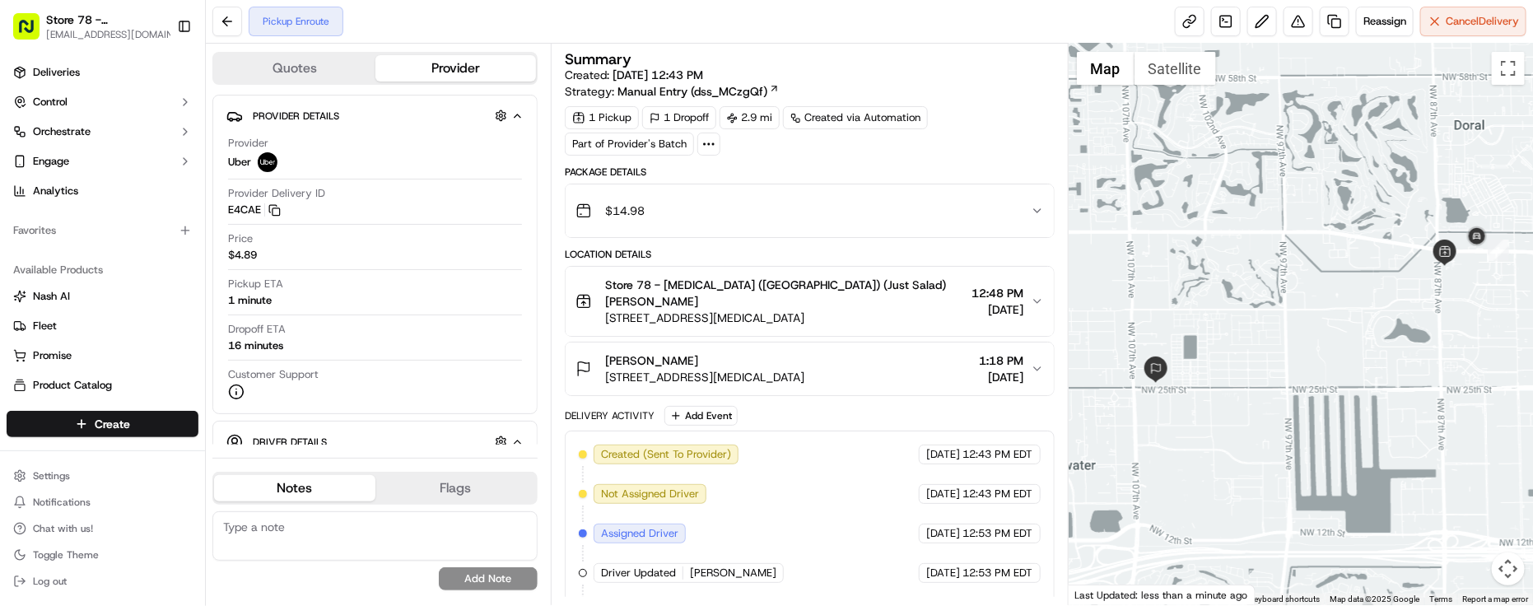
click at [371, 154] on div "Provider Uber" at bounding box center [375, 154] width 294 height 36
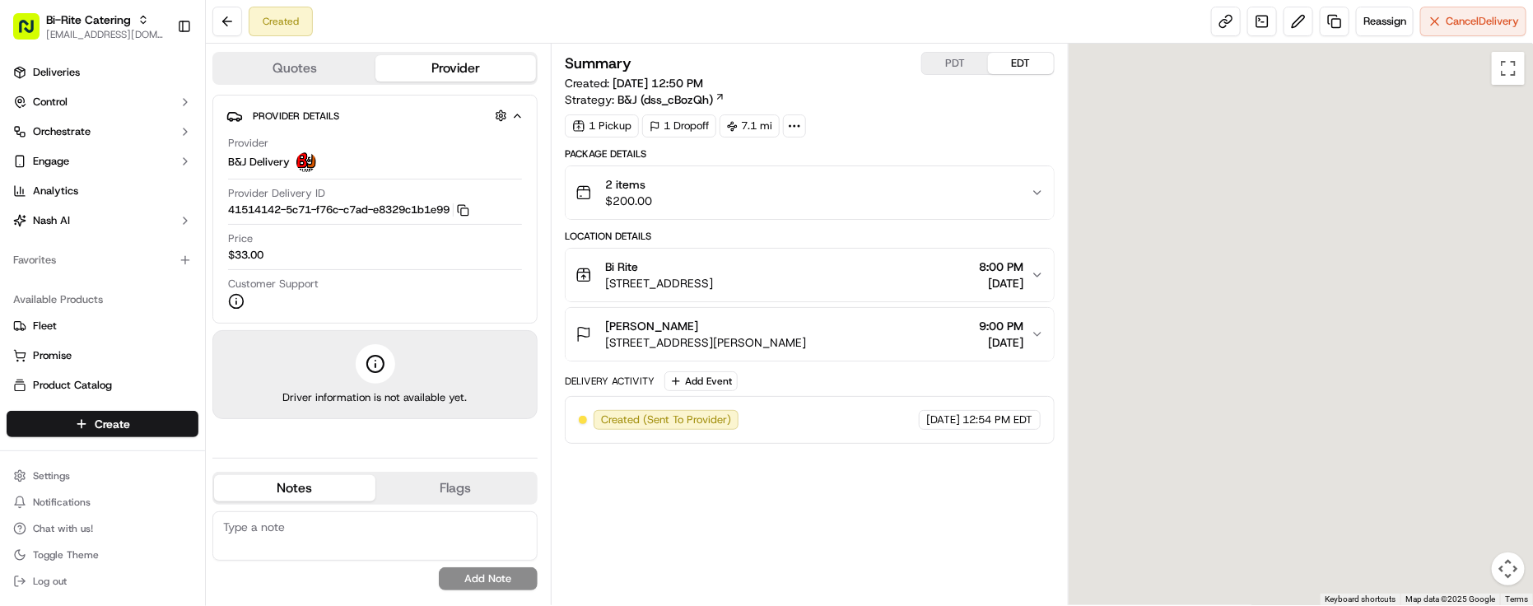
click at [376, 261] on div "Price $33.00" at bounding box center [375, 246] width 294 height 31
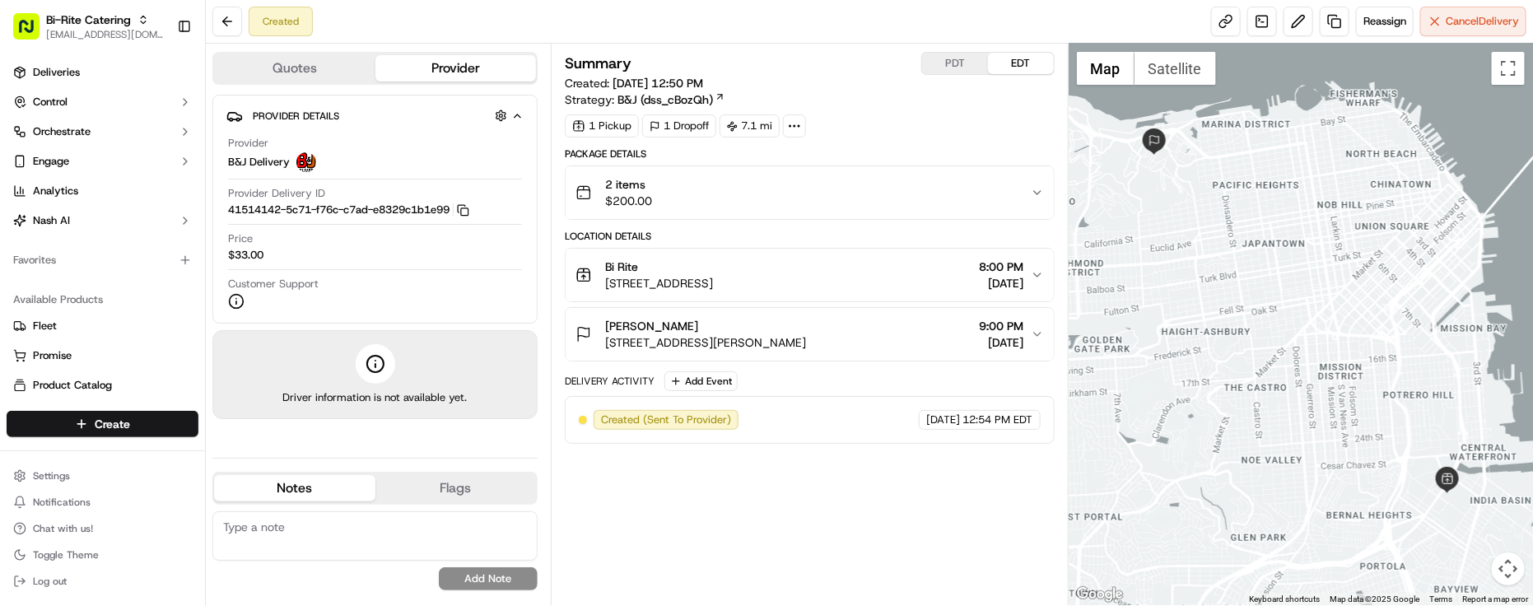
click at [846, 480] on div "Summary PDT EDT Created: 09/17/2025 12:50 PM Strategy: B&J (dss_cBozQh) 1 Picku…" at bounding box center [810, 324] width 490 height 545
click at [822, 507] on div "Summary PDT EDT Created: 09/17/2025 12:50 PM Strategy: B&J (dss_cBozQh) 1 Picku…" at bounding box center [810, 324] width 490 height 545
click at [496, 39] on div "Created Reassign Cancel Delivery" at bounding box center [869, 22] width 1327 height 44
click at [263, 59] on button "Quotes" at bounding box center [294, 68] width 161 height 26
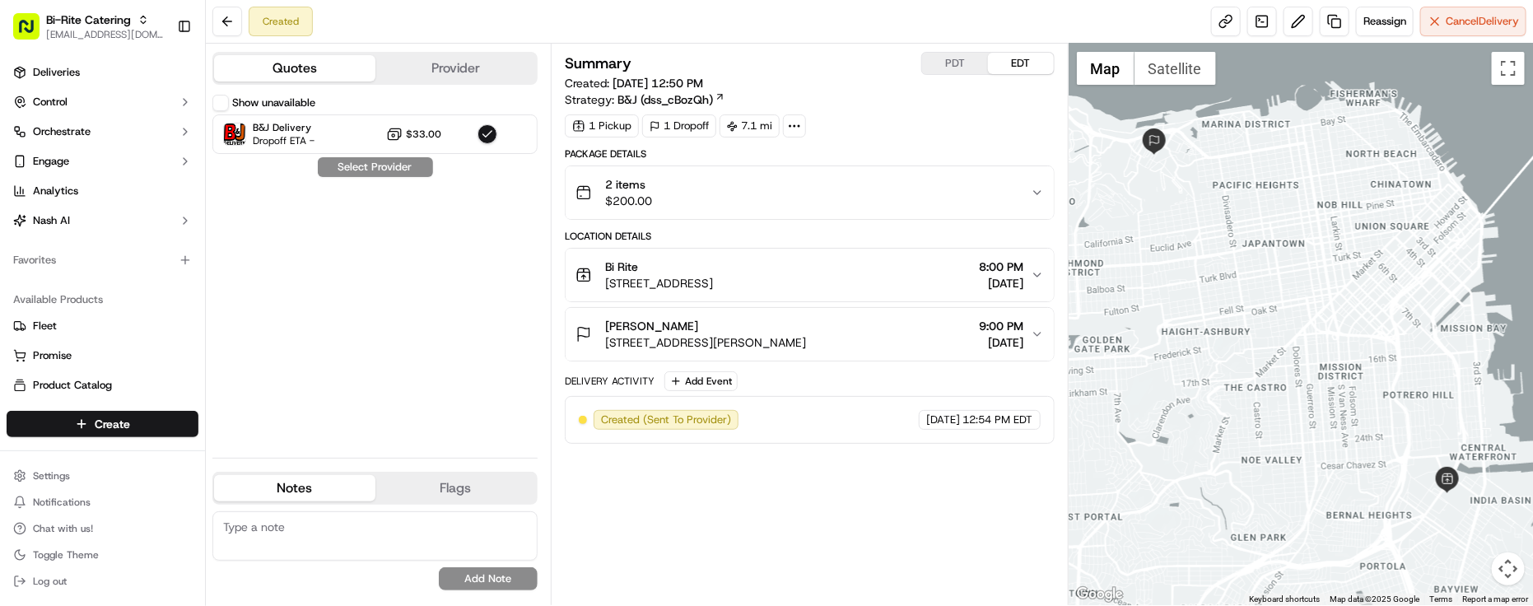
click at [227, 108] on button "Show unavailable" at bounding box center [220, 103] width 16 height 16
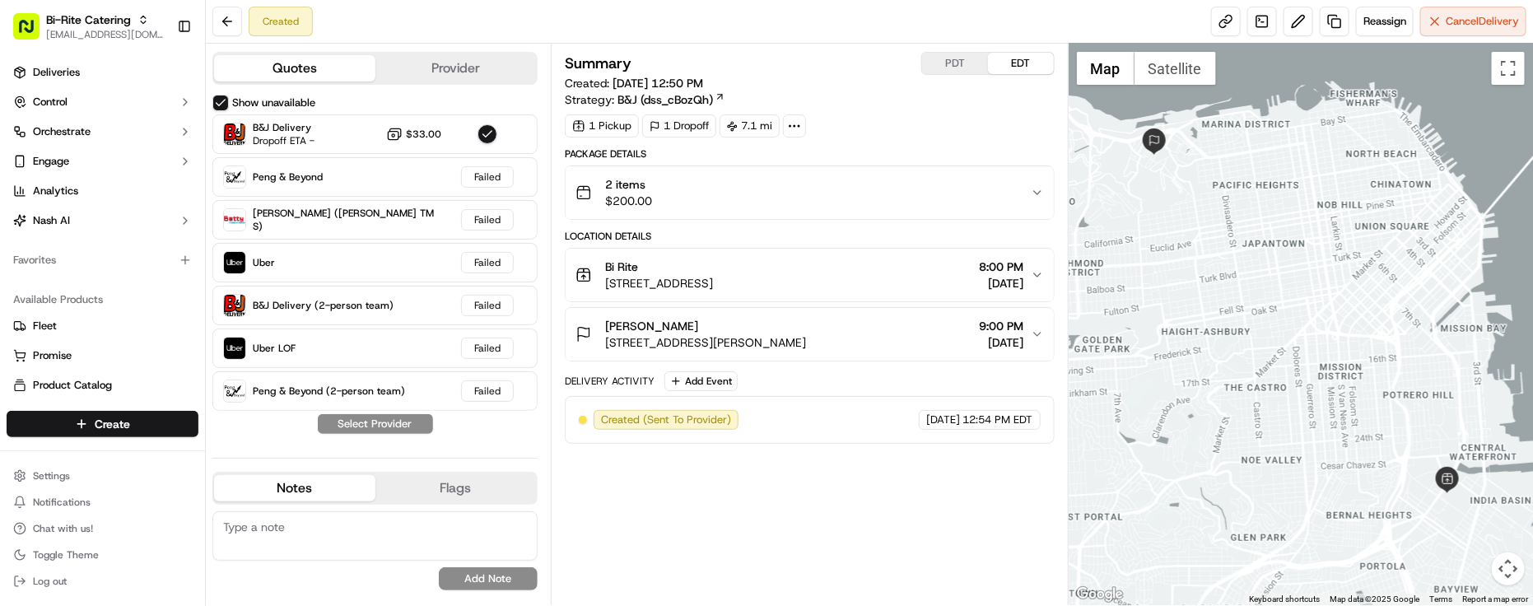
click at [944, 103] on div "Summary PDT EDT Created: 09/17/2025 12:50 PM Strategy: B&J (dss_cBozQh)" at bounding box center [810, 80] width 490 height 56
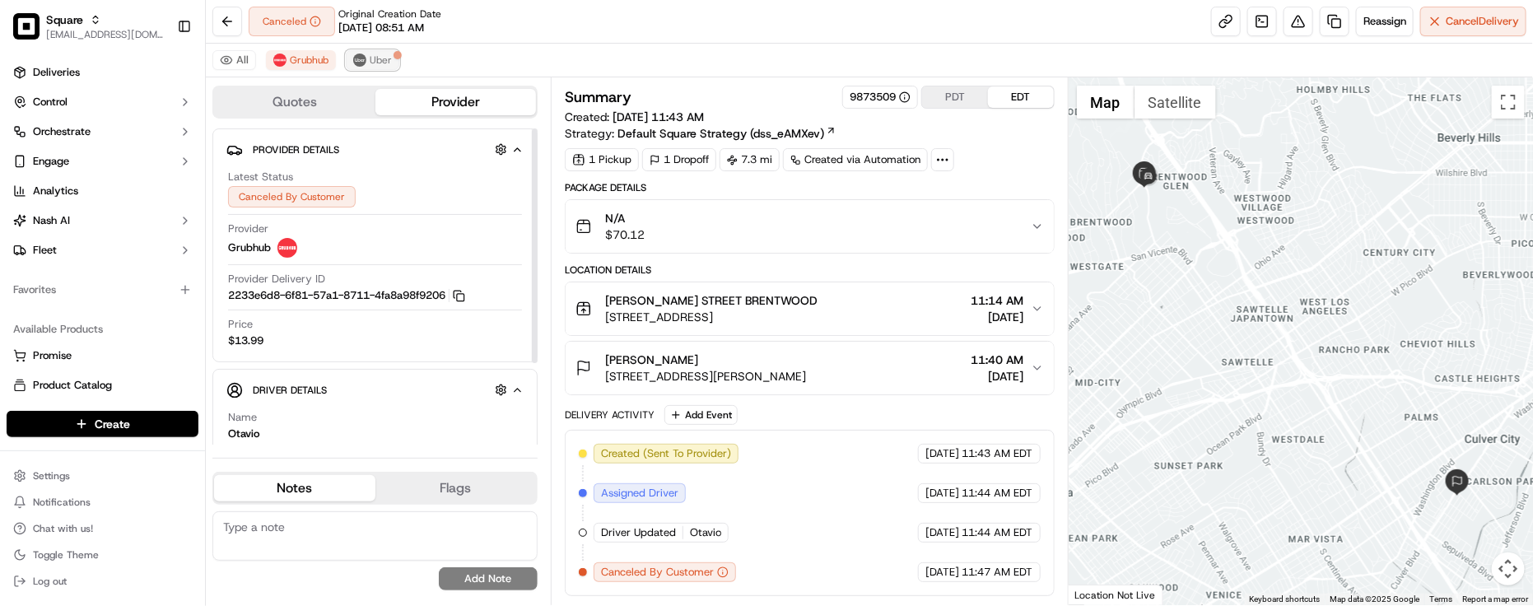
click at [377, 54] on span "Uber" at bounding box center [381, 60] width 22 height 13
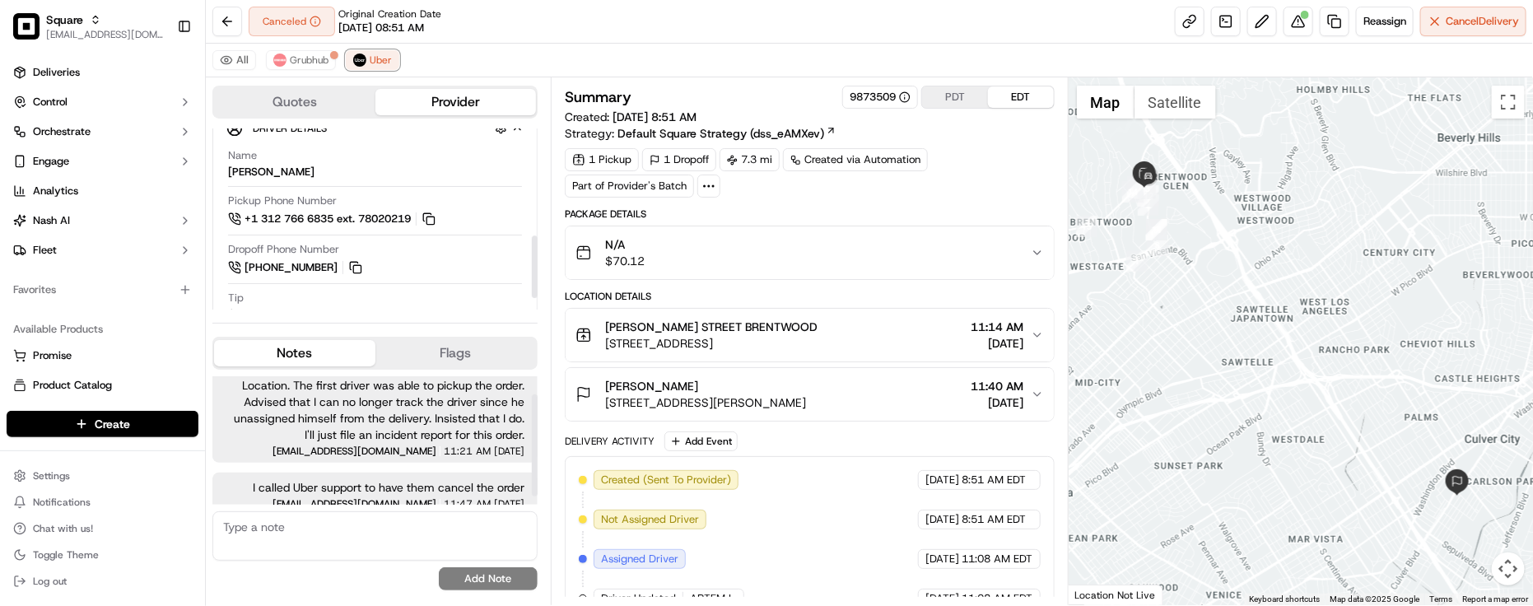
scroll to position [33, 0]
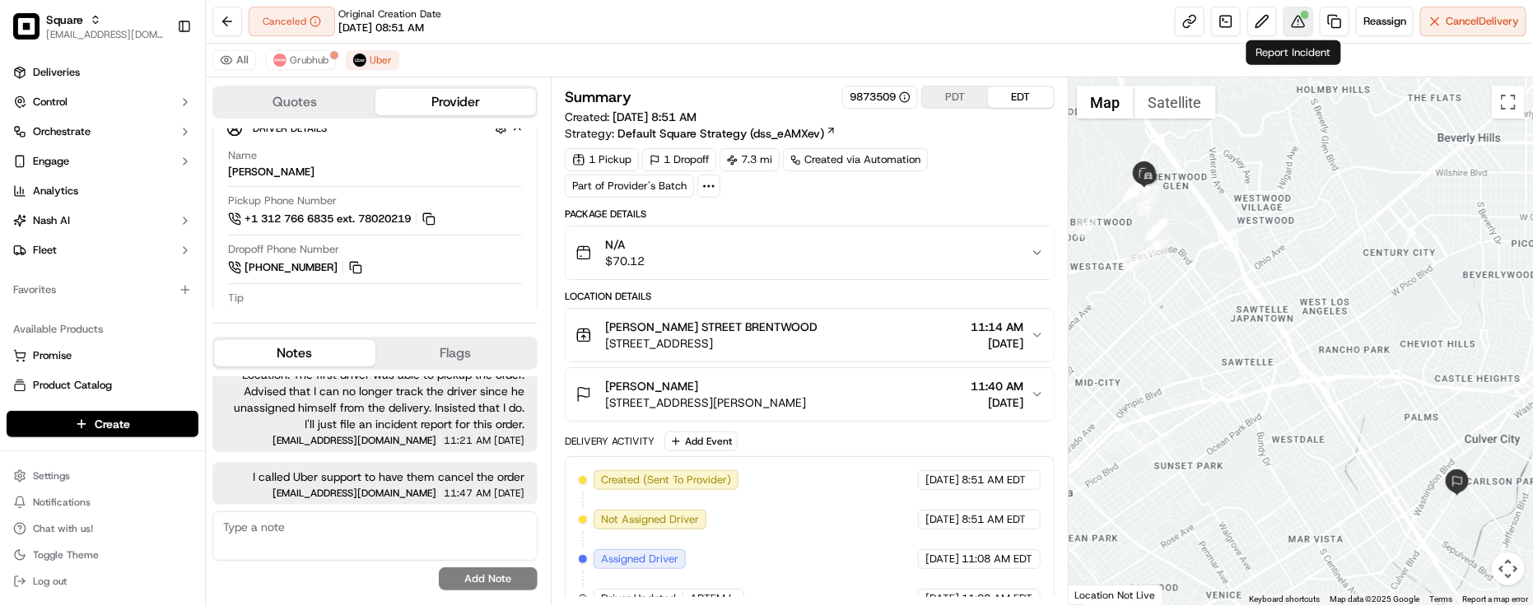
click at [1290, 19] on button at bounding box center [1299, 22] width 30 height 30
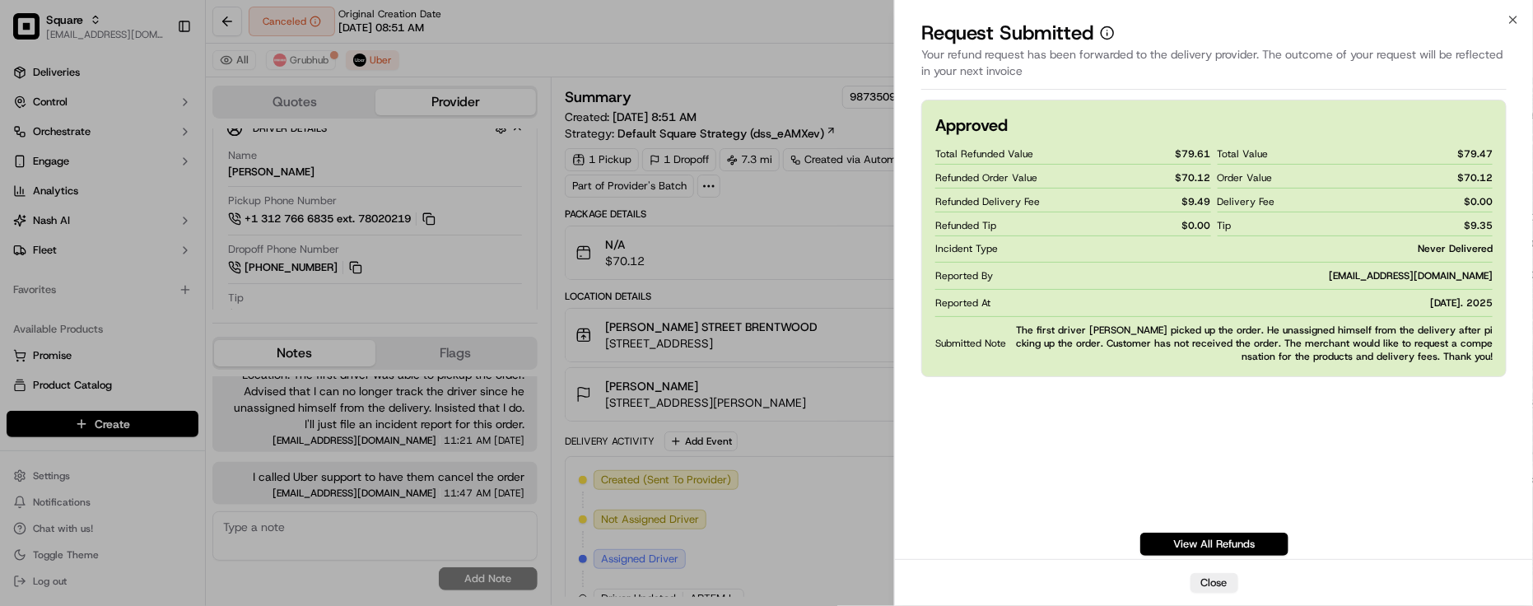
click at [1174, 437] on div "Approved Total Refunded Value $ 79.61 Refunded Order Value $ 70.12 Refunded Del…" at bounding box center [1213, 328] width 585 height 456
click at [1171, 436] on div "Approved Total Refunded Value $ 79.61 Refunded Order Value $ 70.12 Refunded Del…" at bounding box center [1213, 328] width 585 height 456
click at [1277, 461] on div "Approved Total Refunded Value $ 79.61 Refunded Order Value $ 70.12 Refunded Del…" at bounding box center [1213, 328] width 585 height 456
click at [1286, 436] on div "Approved Total Refunded Value $ 79.61 Refunded Order Value $ 70.12 Refunded Del…" at bounding box center [1213, 328] width 585 height 456
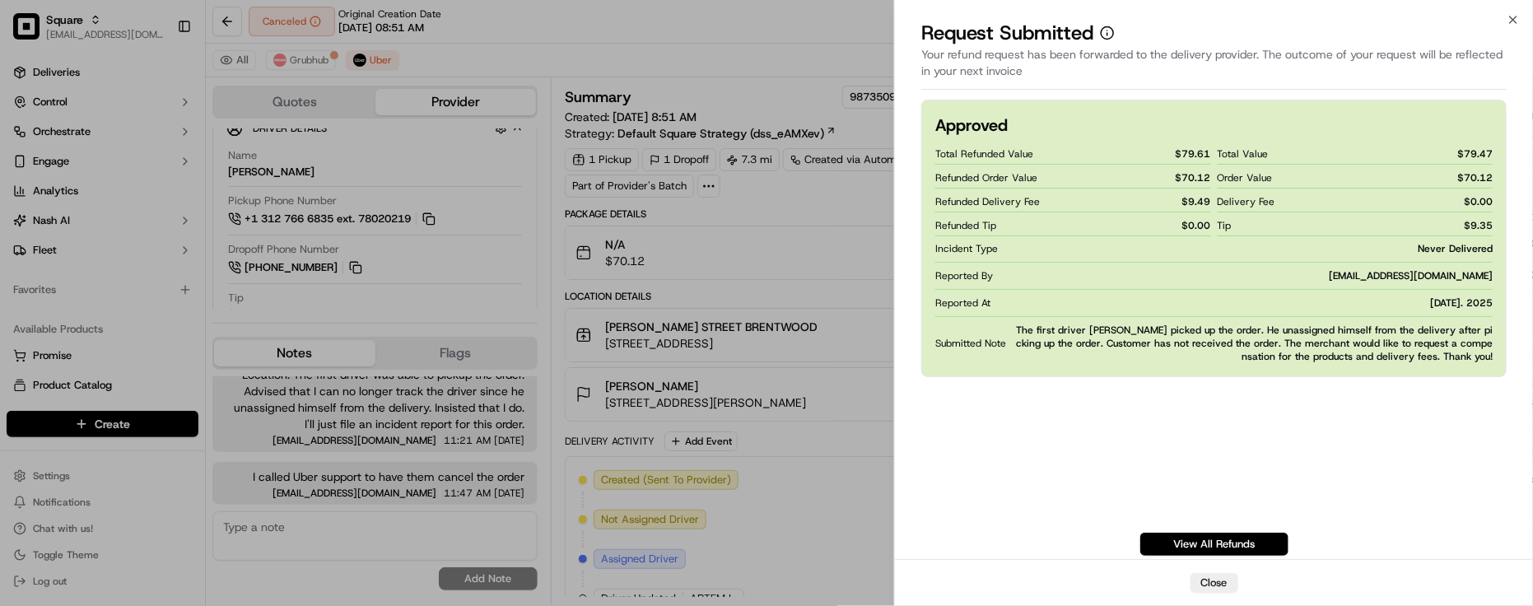
click at [1343, 430] on div "Approved Total Refunded Value $ 79.61 Refunded Order Value $ 70.12 Refunded Del…" at bounding box center [1213, 328] width 585 height 456
click at [1323, 396] on div "Approved Total Refunded Value $ 79.61 Refunded Order Value $ 70.12 Refunded Del…" at bounding box center [1213, 328] width 585 height 456
click at [1353, 408] on div "Approved Total Refunded Value $ 79.61 Refunded Order Value $ 70.12 Refunded Del…" at bounding box center [1213, 328] width 585 height 456
drag, startPoint x: 1210, startPoint y: 578, endPoint x: 1187, endPoint y: 566, distance: 26.2
click at [1210, 580] on button "Close" at bounding box center [1215, 583] width 48 height 20
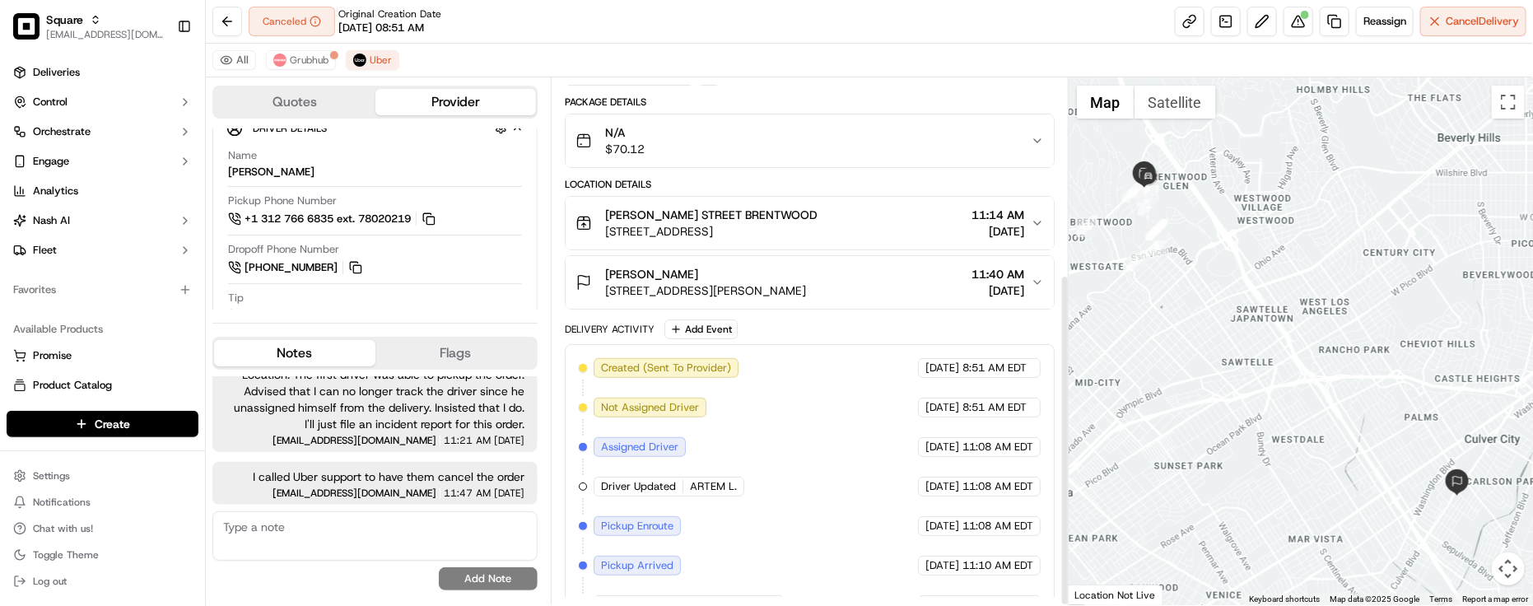
scroll to position [310, 0]
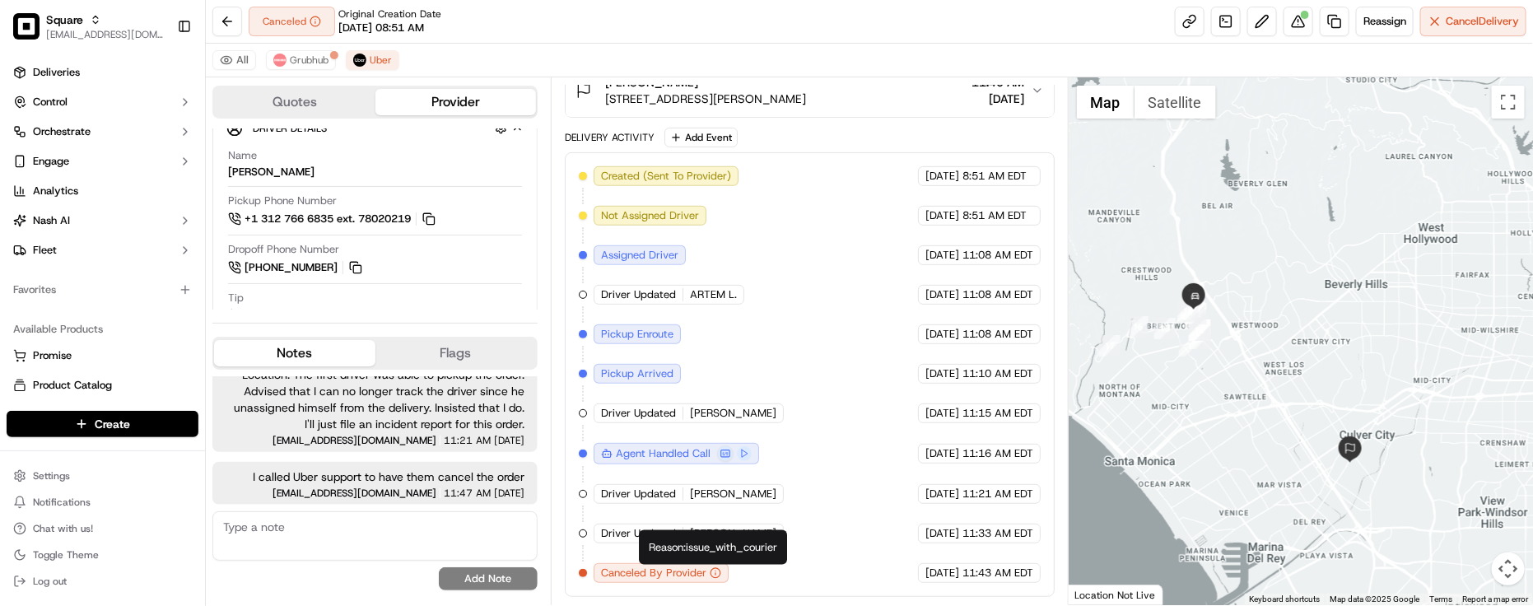
drag, startPoint x: 808, startPoint y: 401, endPoint x: 779, endPoint y: 373, distance: 40.2
click at [804, 402] on div "Created (Sent To Provider) Uber [DATE] 8:51 AM EDT Not Assigned Driver Uber [DA…" at bounding box center [810, 374] width 462 height 417
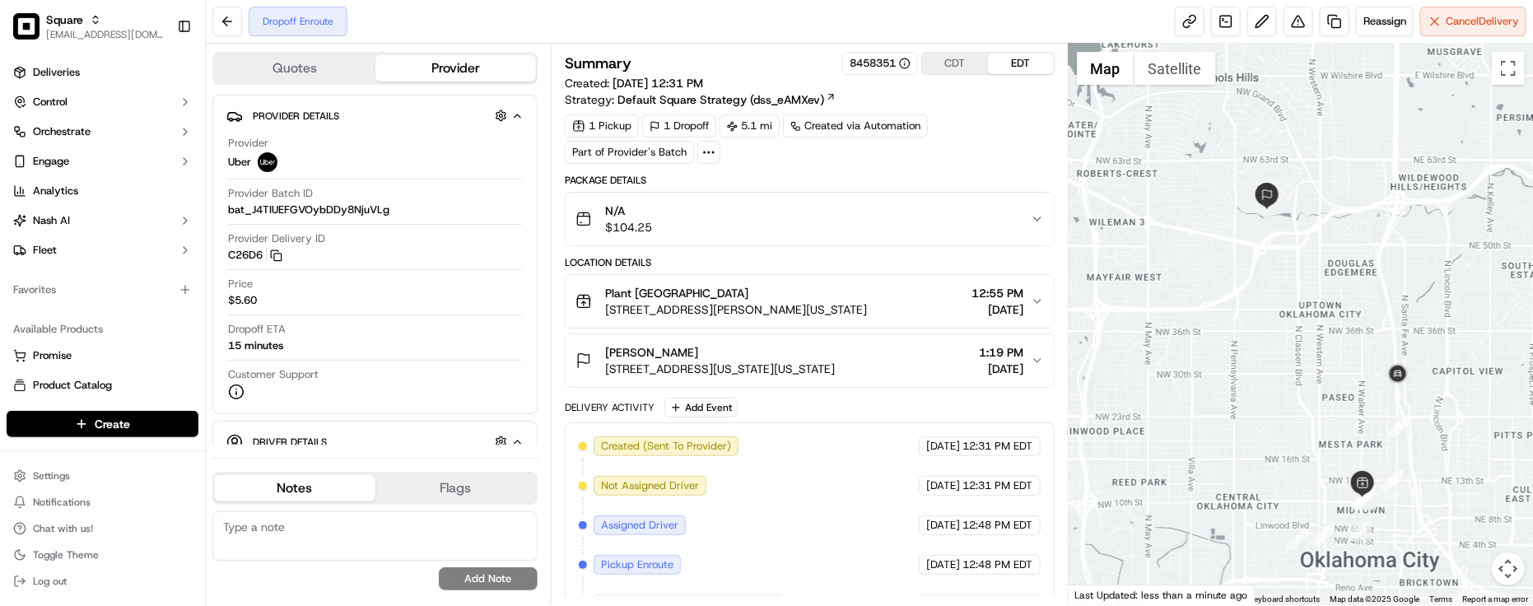
drag, startPoint x: 1343, startPoint y: 224, endPoint x: 1354, endPoint y: 257, distance: 34.9
click at [1354, 257] on div at bounding box center [1301, 325] width 464 height 562
click at [1368, 15] on span "Reassign" at bounding box center [1384, 21] width 43 height 15
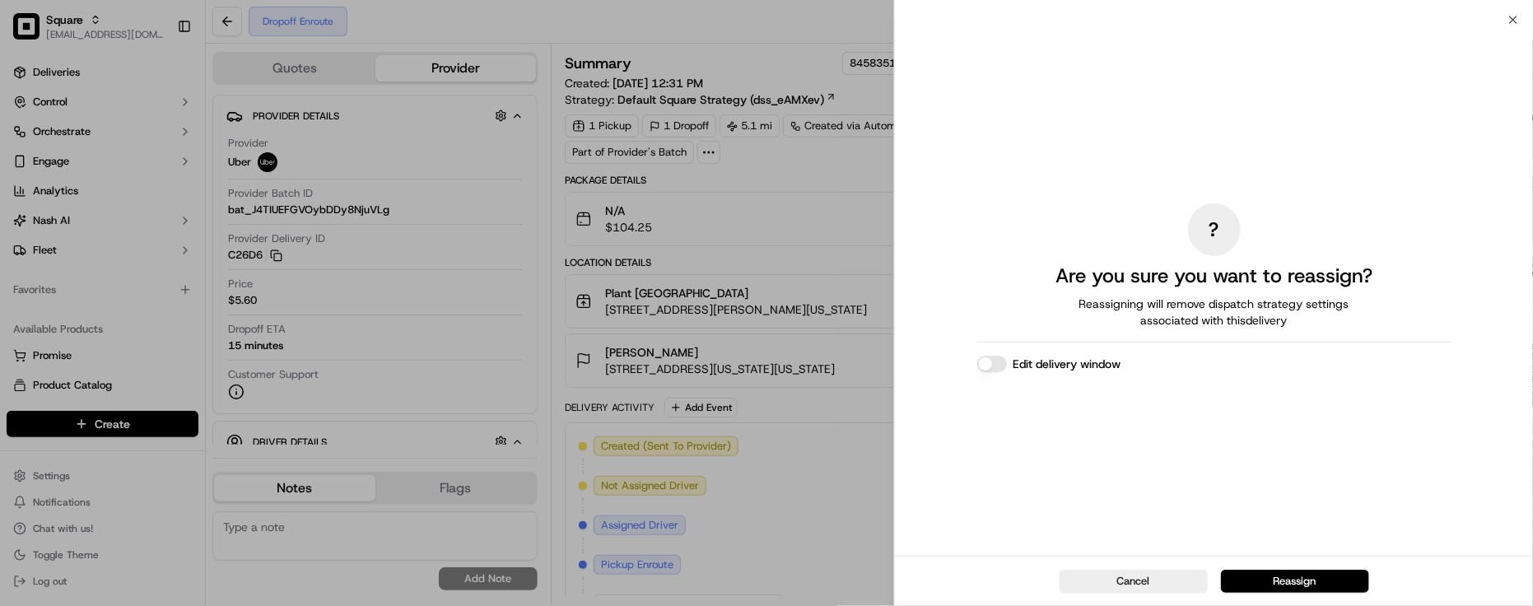
click at [996, 365] on button "Edit delivery window" at bounding box center [992, 364] width 30 height 16
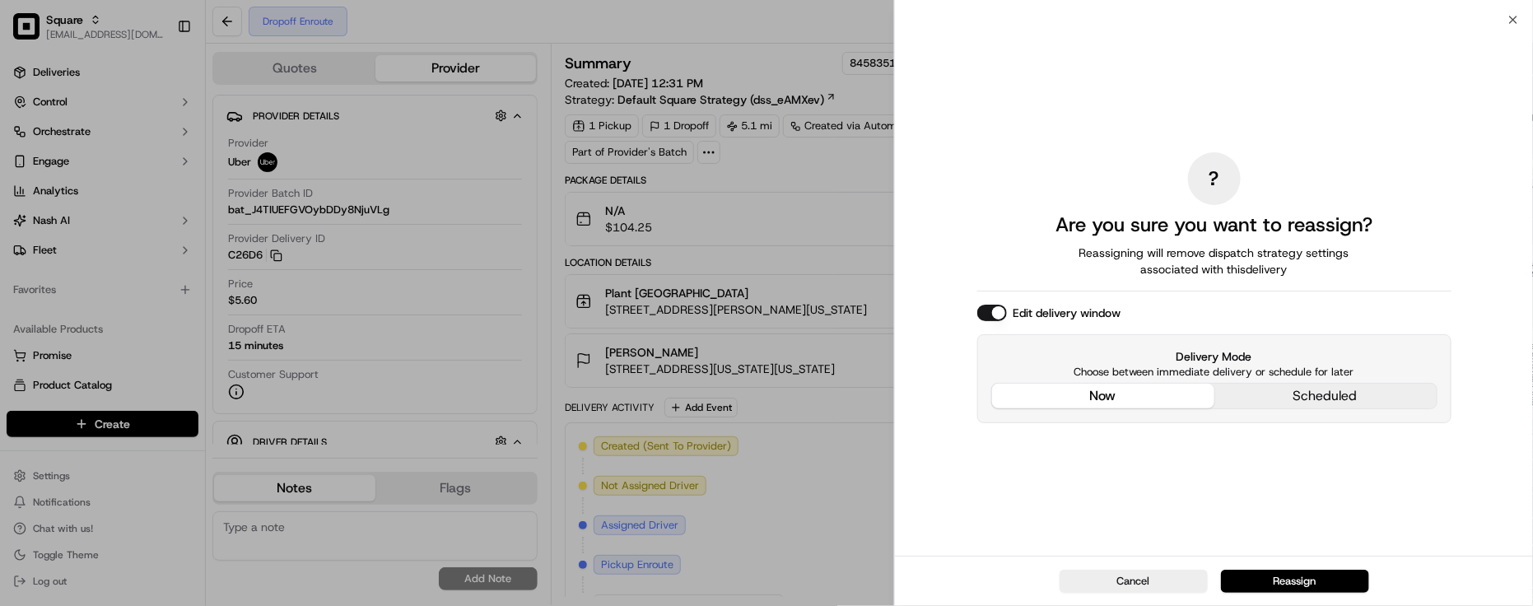
click at [1114, 264] on div "? Are you sure you want to reassign? Reassigning will remove dispatch strategy …" at bounding box center [1214, 287] width 474 height 529
click at [1334, 585] on button "Reassign" at bounding box center [1295, 581] width 148 height 23
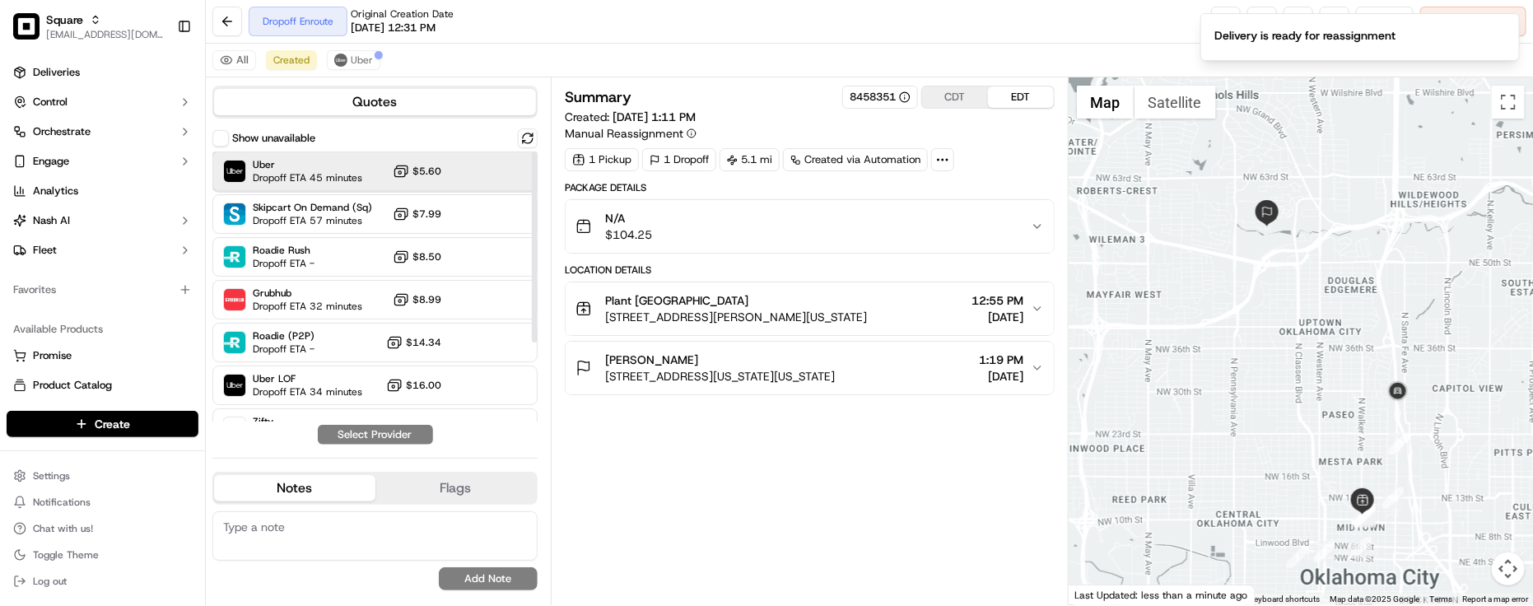
click at [289, 170] on span "Uber" at bounding box center [308, 164] width 110 height 13
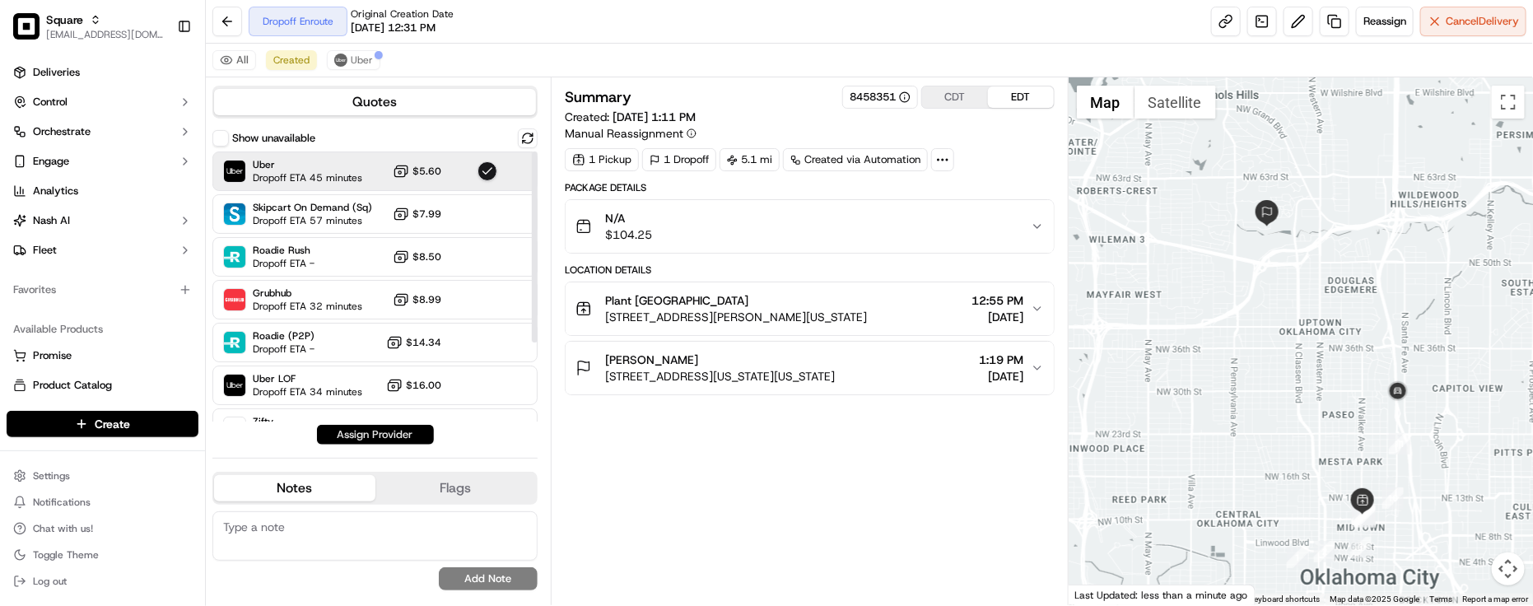
click at [368, 431] on button "Assign Provider" at bounding box center [375, 435] width 117 height 20
click at [735, 487] on div "Summary 8458351 CDT EDT Created: [DATE] 1:11 PM Manual Reassignment 1 Pickup 1 …" at bounding box center [810, 341] width 490 height 511
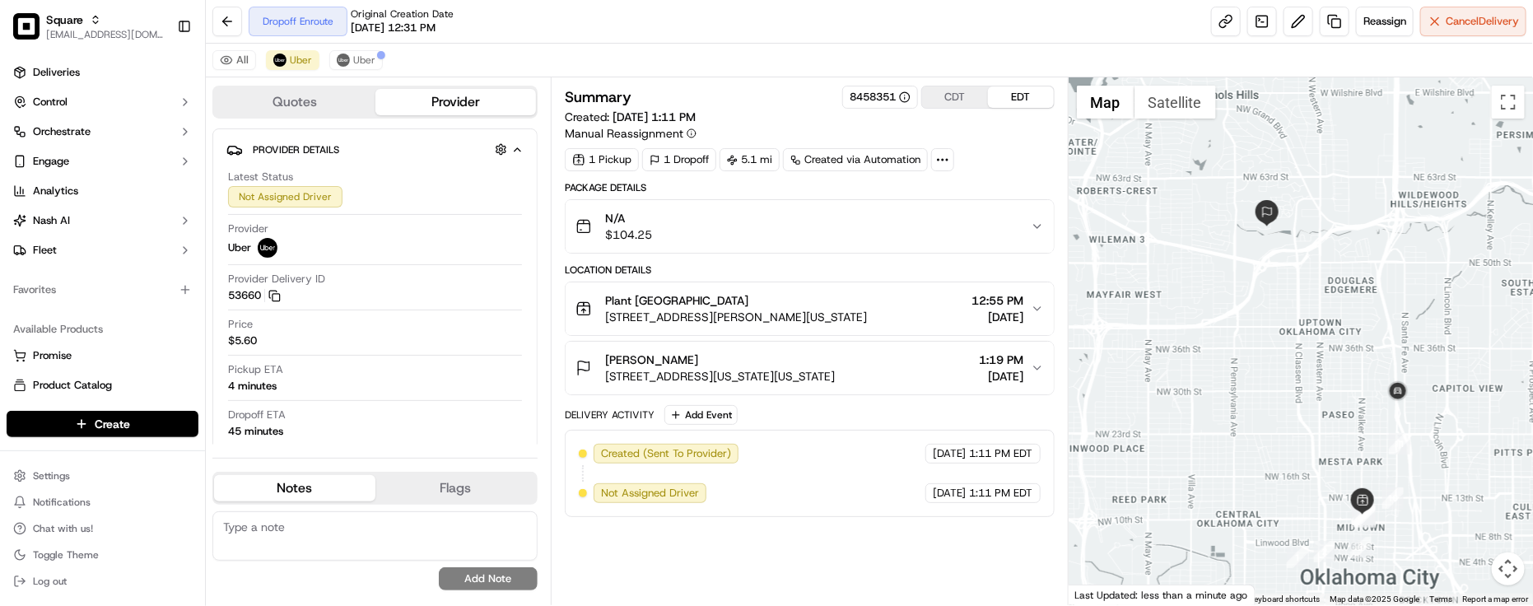
click at [891, 502] on div "Created (Sent To Provider) Uber [DATE] 1:11 PM EDT Not Assigned Driver Uber [DA…" at bounding box center [810, 473] width 462 height 59
click at [330, 439] on div "Provider Details Hidden ( 2 ) Latest Status Not Assigned Driver Provider Uber P…" at bounding box center [374, 363] width 325 height 470
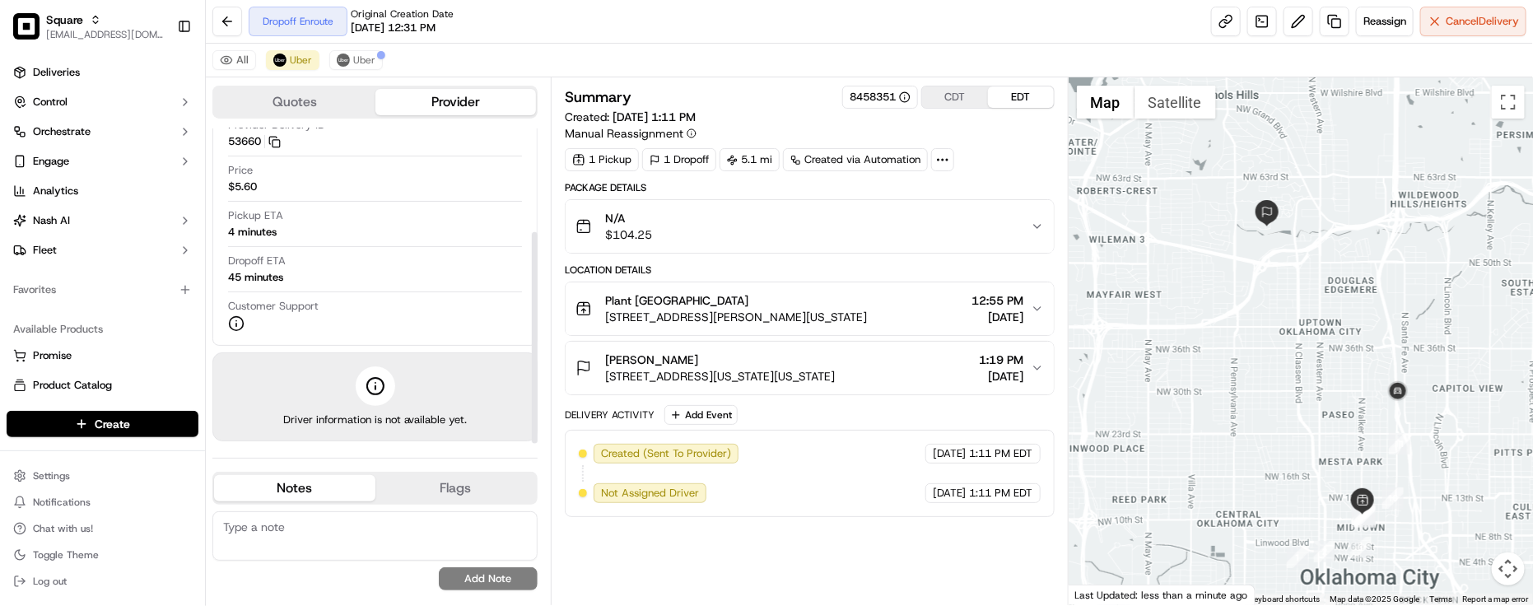
drag, startPoint x: 325, startPoint y: 529, endPoint x: 344, endPoint y: 414, distance: 116.8
click at [325, 531] on textarea at bounding box center [374, 535] width 325 height 49
click at [360, 277] on div "Dropoff ETA 45 minutes" at bounding box center [375, 269] width 294 height 31
click at [385, 537] on textarea at bounding box center [374, 535] width 325 height 49
type textarea "M"
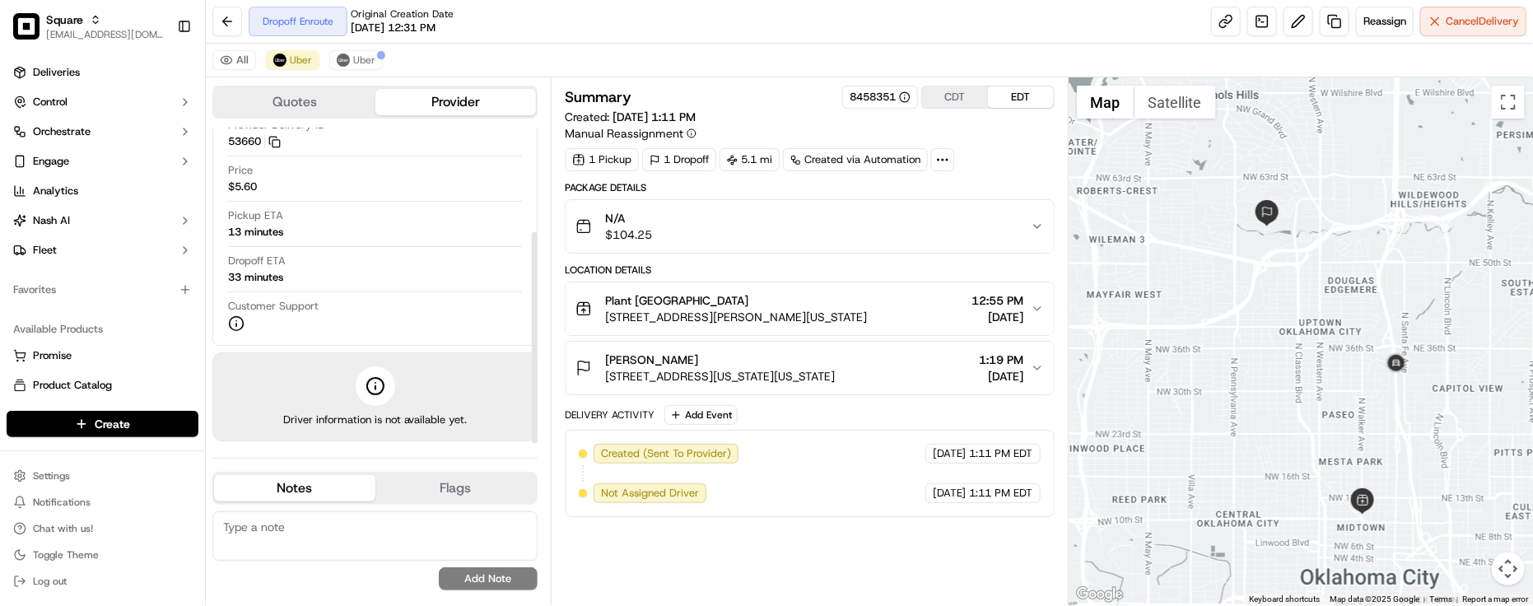
click at [255, 529] on textarea at bounding box center [374, 535] width 325 height 49
paste textarea "Caller Information: Merchant -"
click at [417, 516] on textarea "Caller Information: Merchant -" at bounding box center [374, 535] width 325 height 49
paste textarea "Reason for call:"
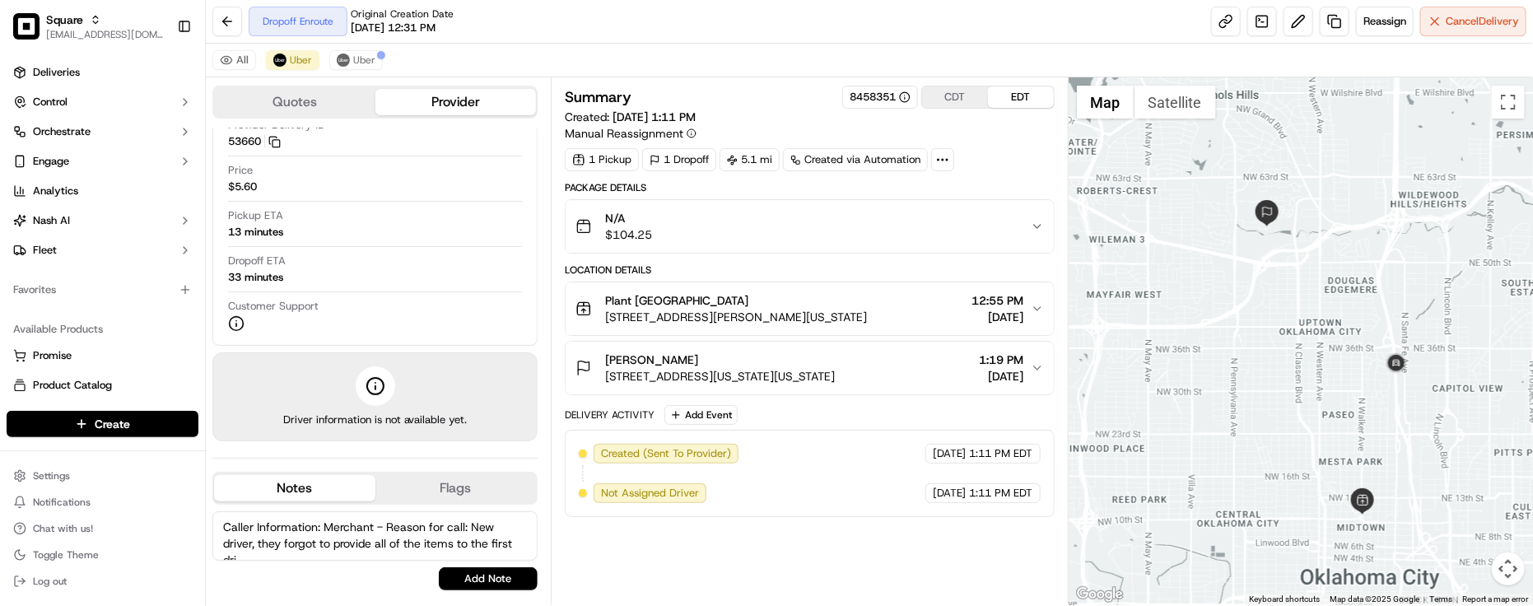
scroll to position [8, 0]
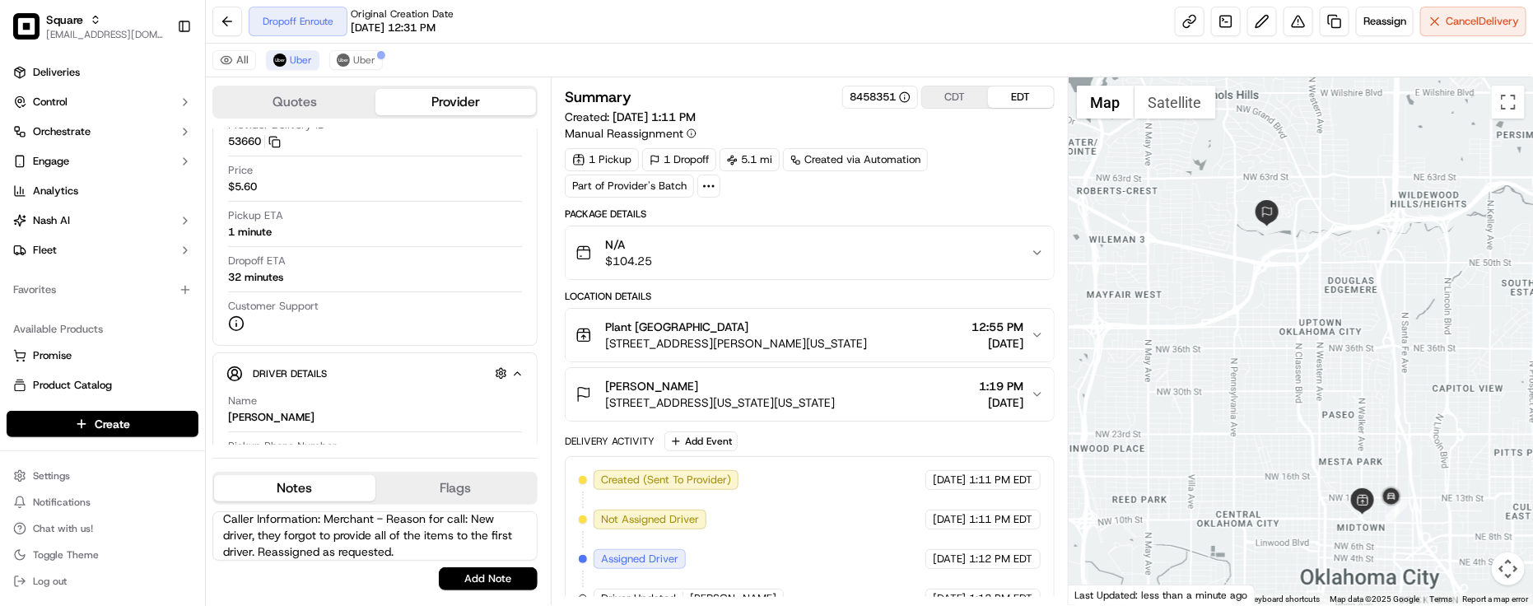
type textarea "Caller Information: Merchant - Reason for call: New driver, they forgot to prov…"
click at [494, 594] on div "Caller Information: Merchant - Reason for call: New driver, they forgot to prov…" at bounding box center [374, 551] width 325 height 92
click at [500, 591] on div "Caller Information: Merchant - Reason for call: New driver, they forgot to prov…" at bounding box center [374, 551] width 325 height 92
click at [496, 582] on button "Add Note" at bounding box center [488, 578] width 99 height 23
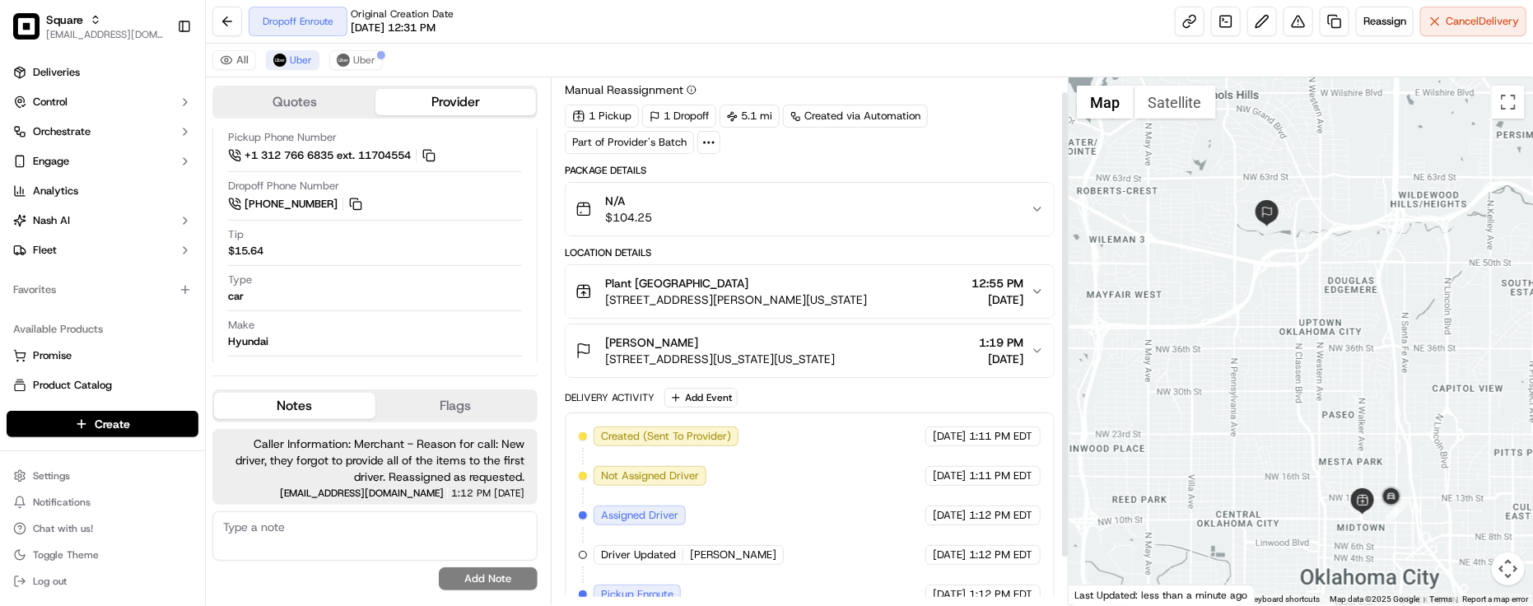
scroll to position [68, 0]
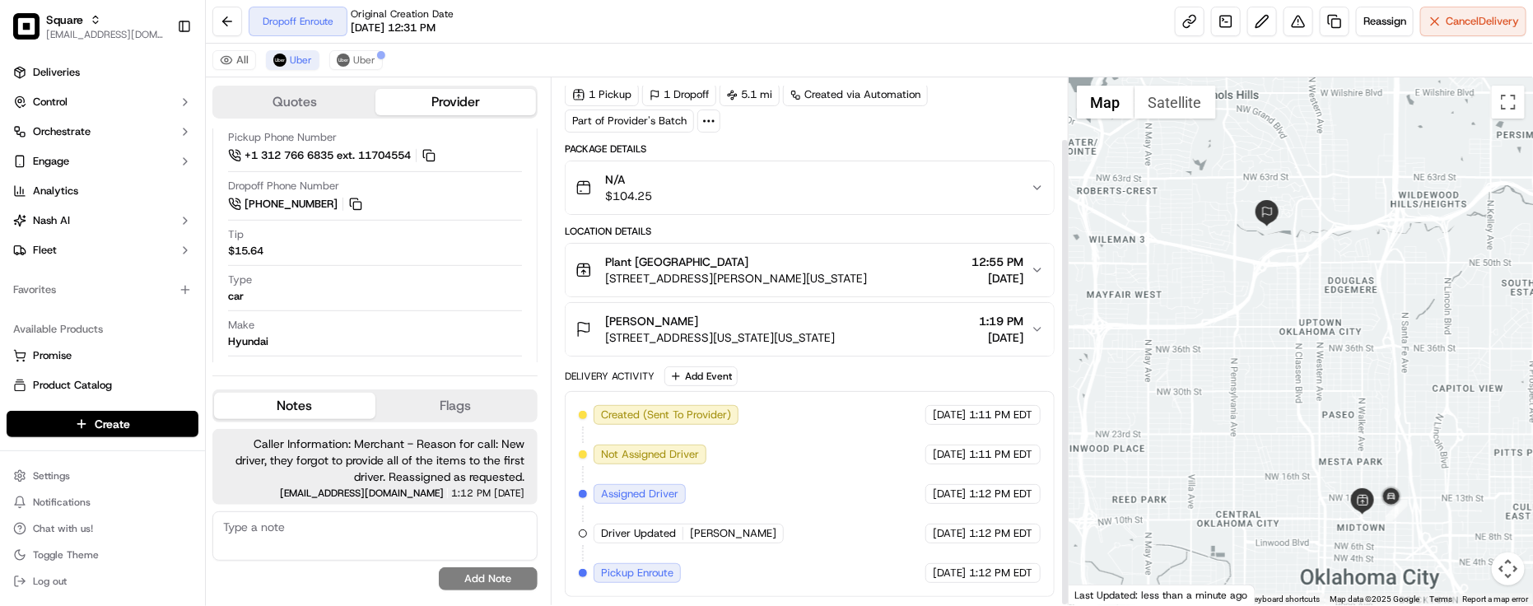
click at [832, 471] on div "Created (Sent To Provider) Uber [DATE] 1:11 PM EDT Not Assigned Driver Uber [DA…" at bounding box center [810, 494] width 462 height 178
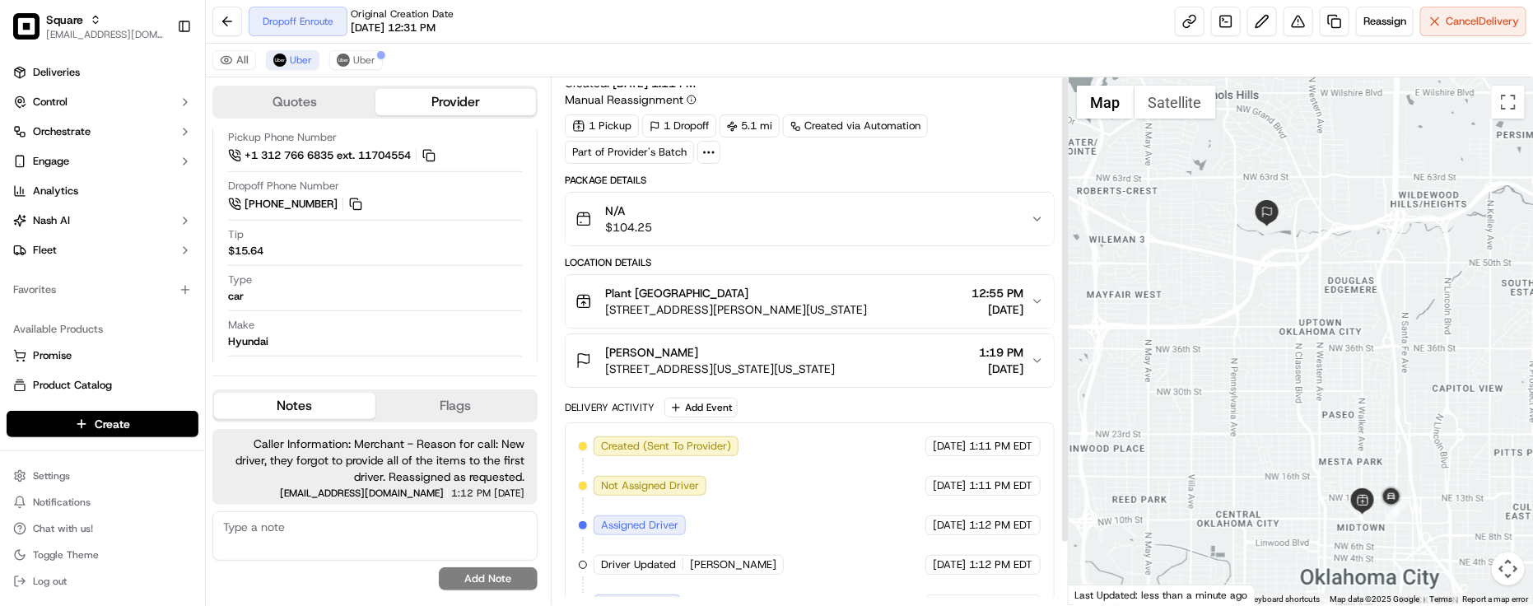
scroll to position [0, 0]
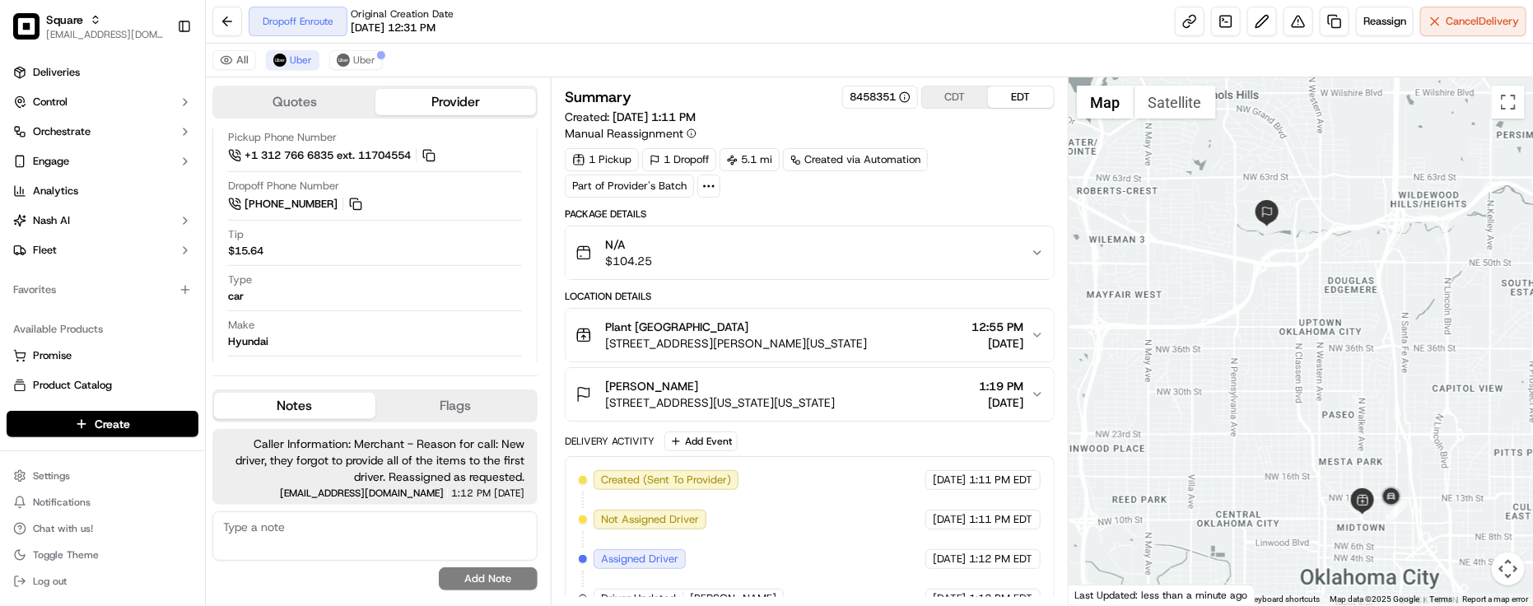
drag, startPoint x: 534, startPoint y: 27, endPoint x: 534, endPoint y: 2, distance: 25.5
click at [534, 27] on div "Dropoff Enroute Original Creation Date [DATE] 12:31 PM Reassign Cancel Delivery" at bounding box center [869, 22] width 1327 height 44
click at [359, 63] on span "Uber" at bounding box center [364, 60] width 22 height 13
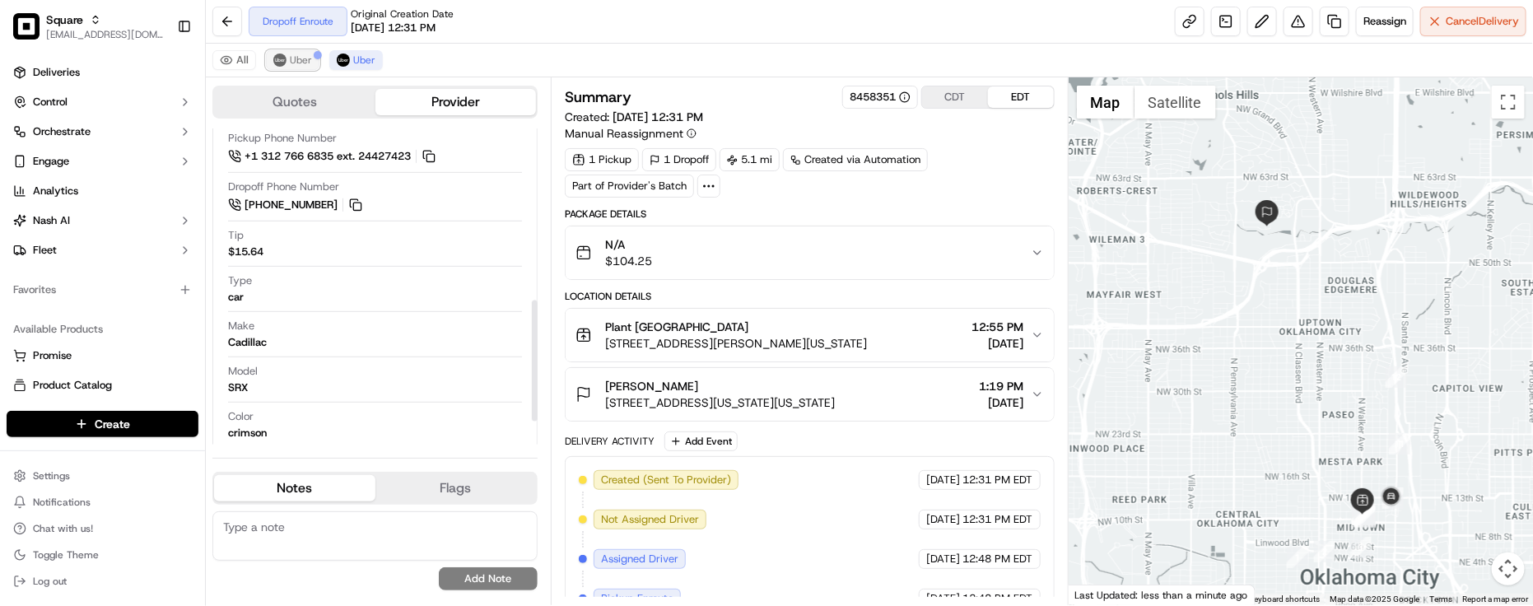
click at [297, 54] on span "Uber" at bounding box center [301, 60] width 22 height 13
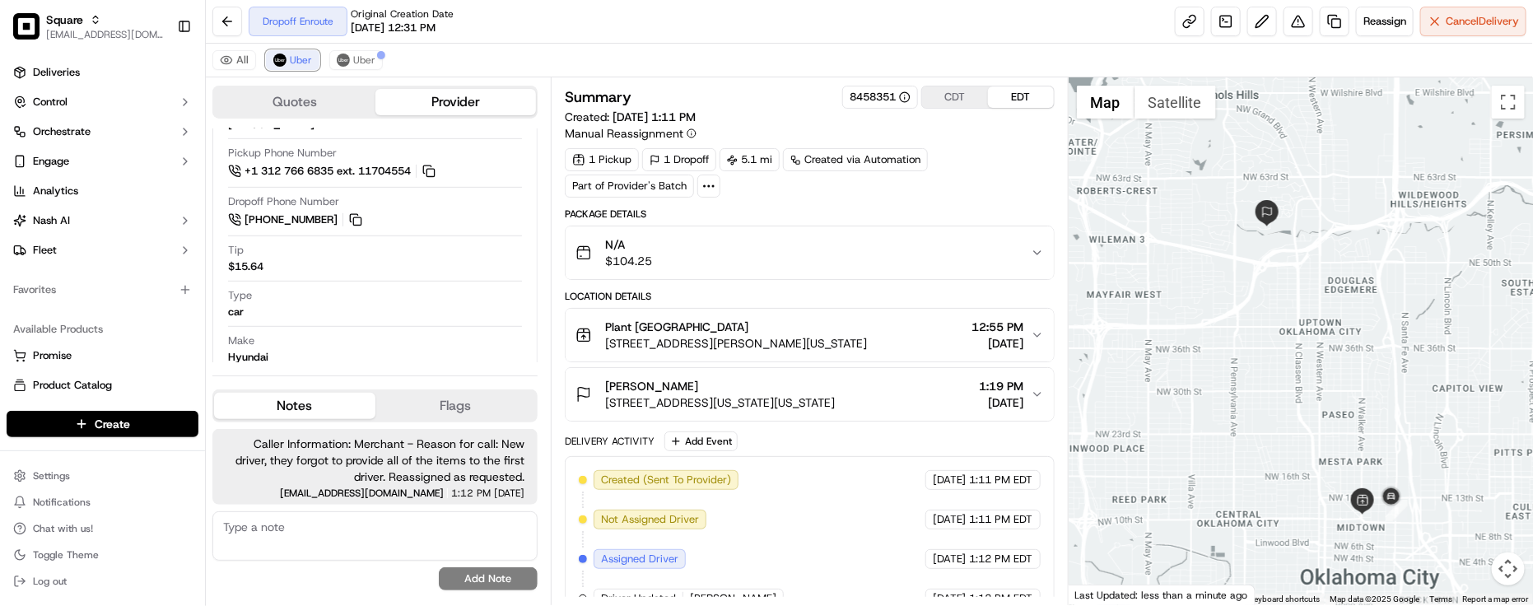
scroll to position [463, 0]
